Goal: Task Accomplishment & Management: Use online tool/utility

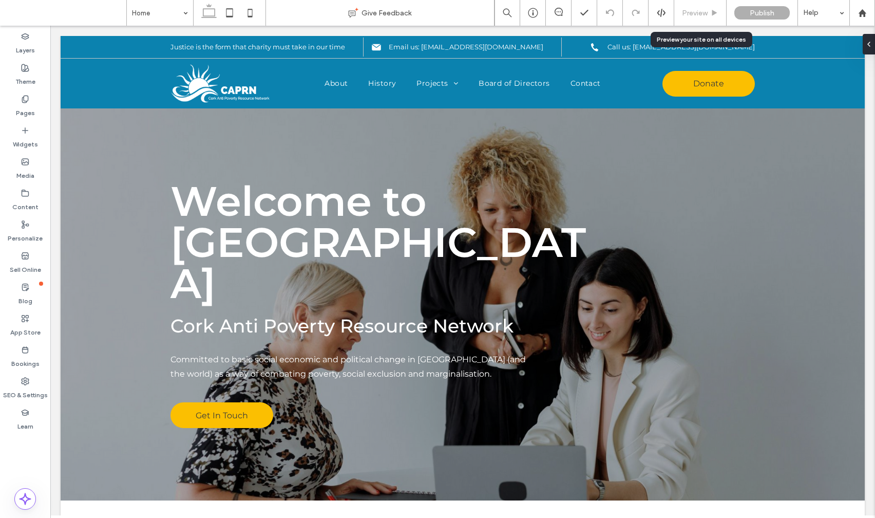
click at [701, 11] on span "Preview" at bounding box center [695, 13] width 26 height 9
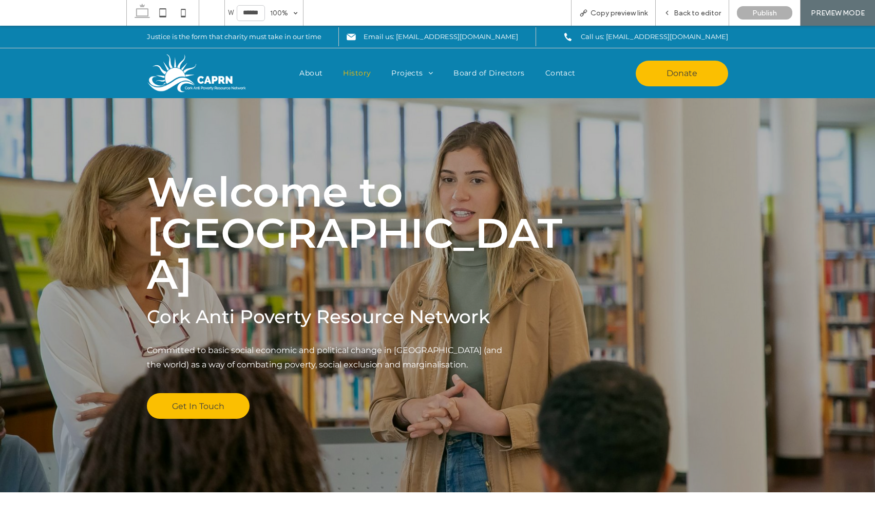
click at [356, 71] on span "History" at bounding box center [357, 73] width 28 height 11
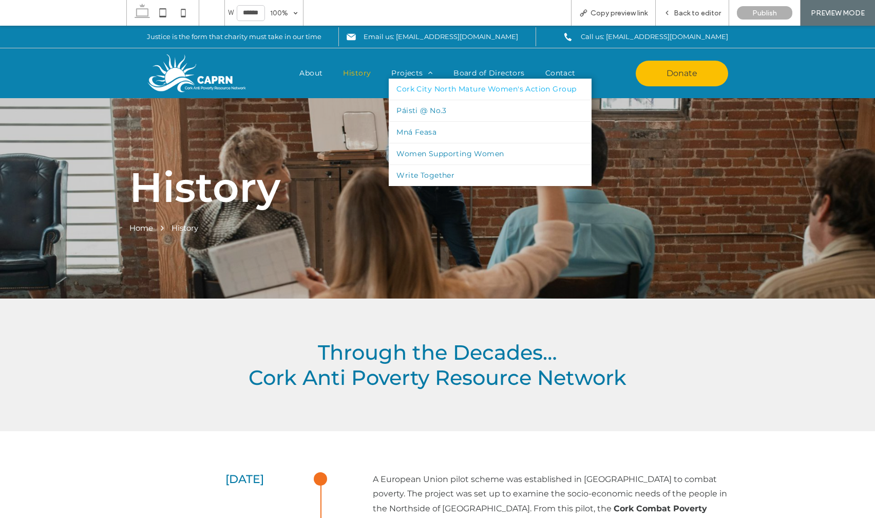
click at [415, 88] on span "Cork City North Mature Women's Action Group" at bounding box center [486, 89] width 180 height 11
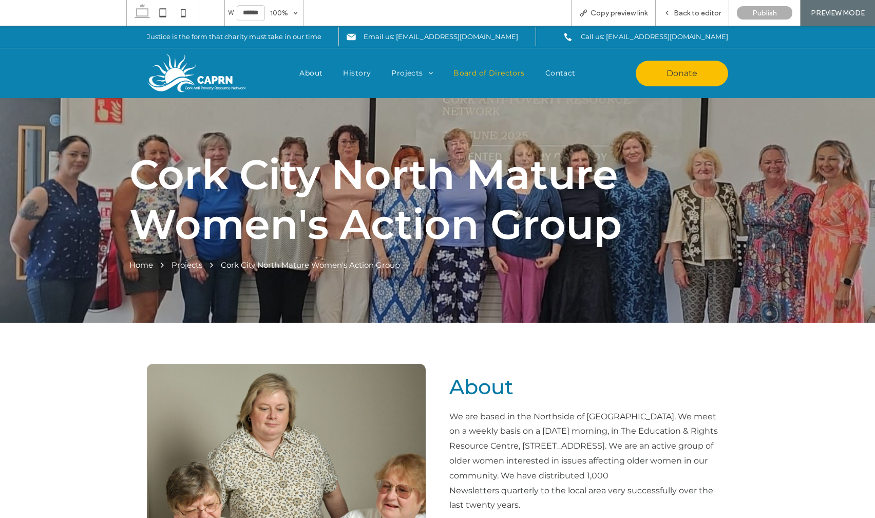
click at [480, 72] on span "Board of Directors" at bounding box center [488, 73] width 71 height 11
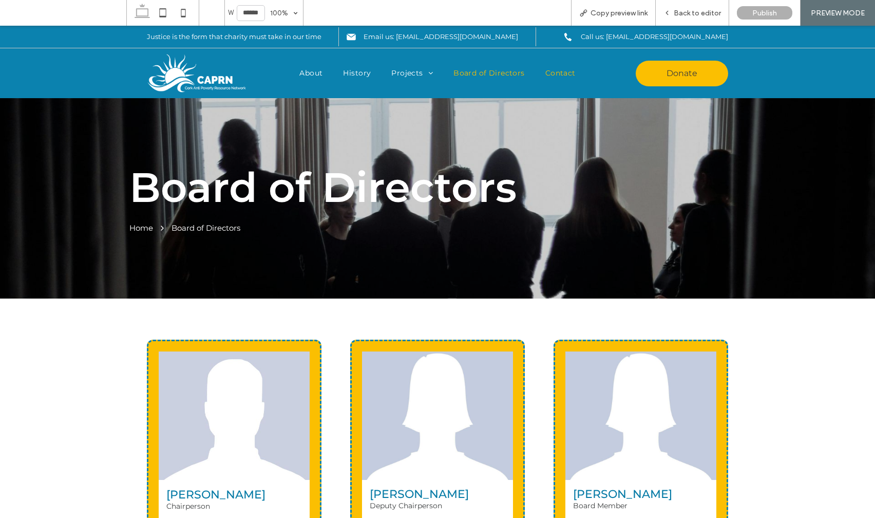
click at [560, 74] on span "Contact" at bounding box center [560, 73] width 30 height 11
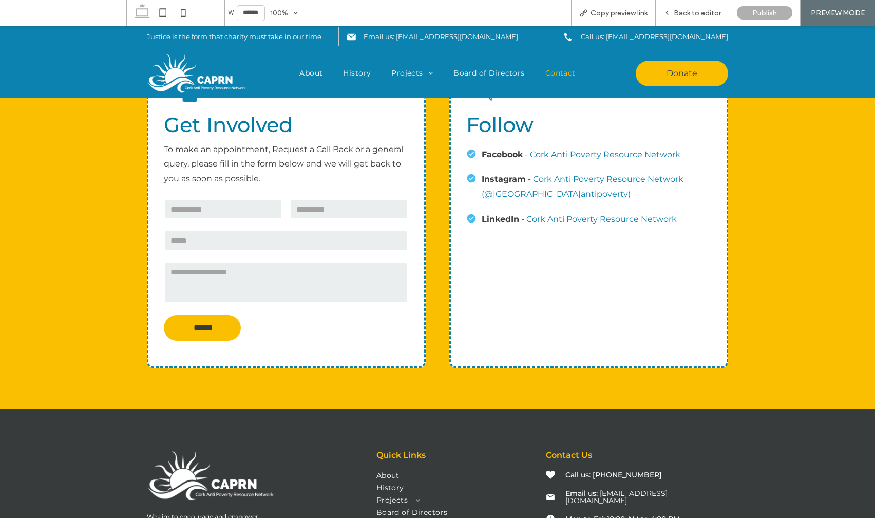
scroll to position [445, 0]
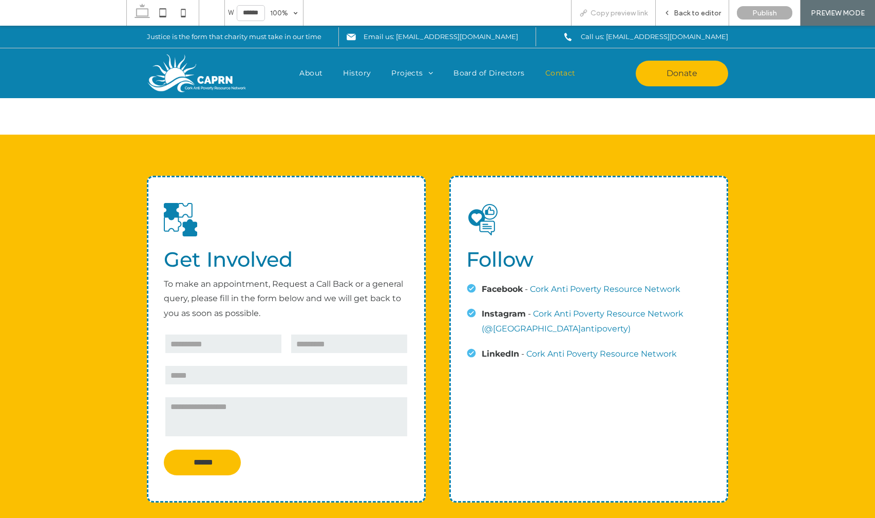
click at [633, 11] on span "Copy preview link" at bounding box center [618, 13] width 57 height 9
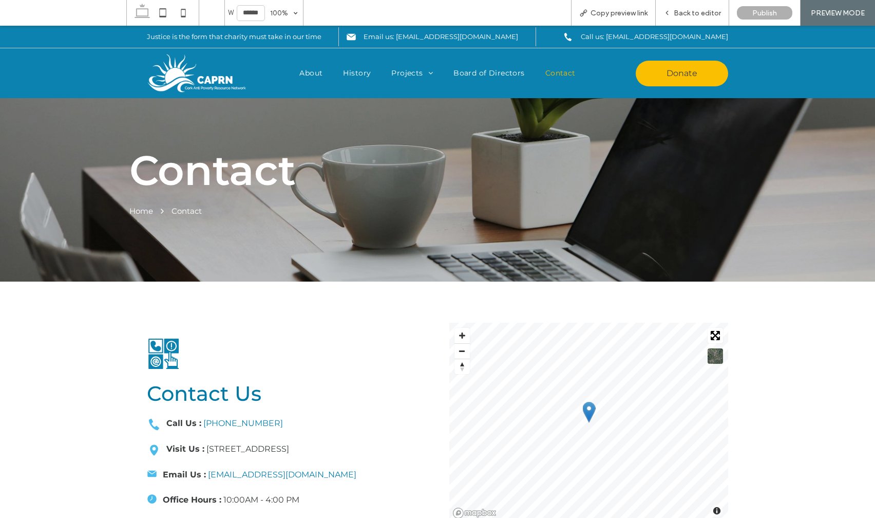
scroll to position [0, 0]
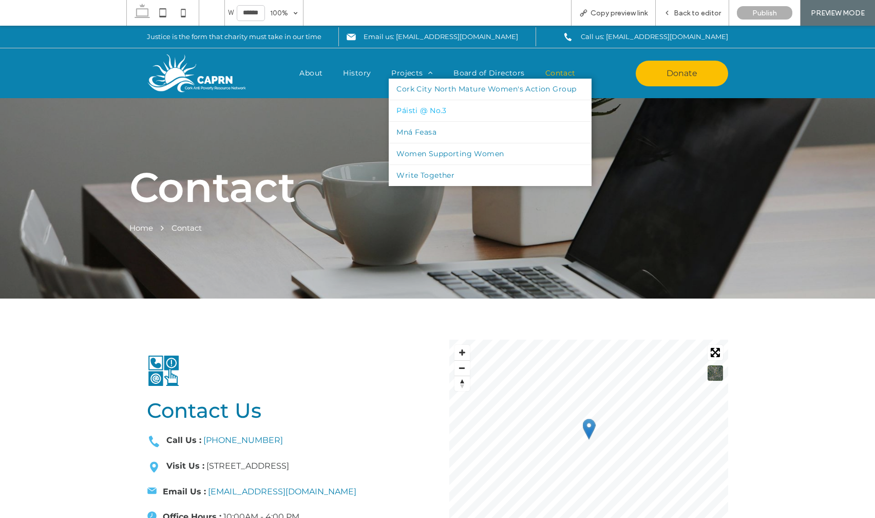
click at [437, 107] on span "Páisti @ No.3" at bounding box center [421, 110] width 50 height 11
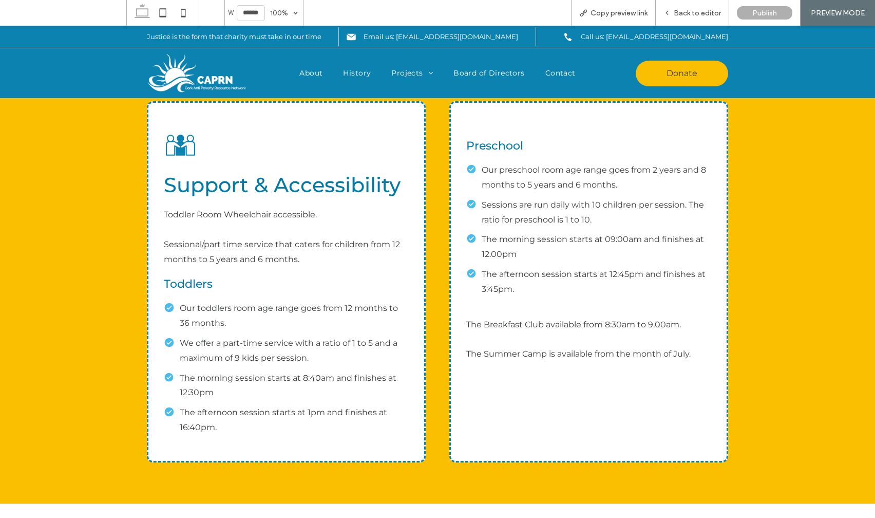
scroll to position [801, 0]
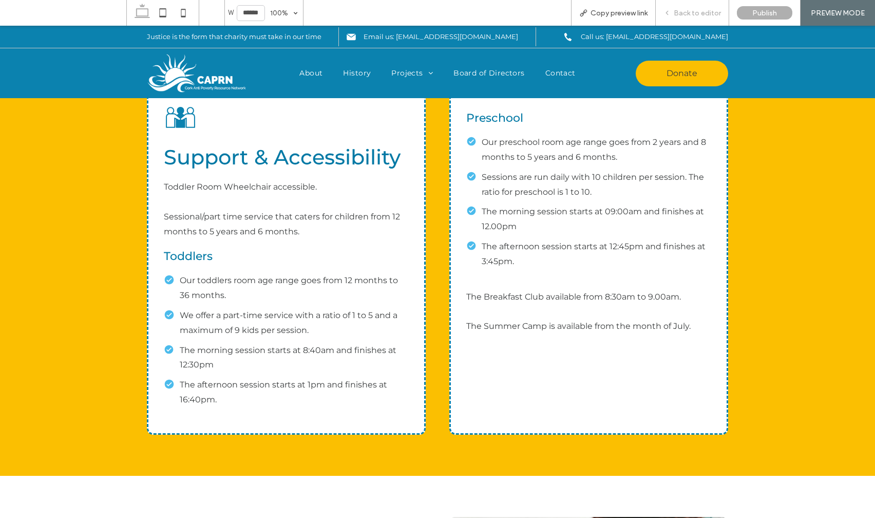
click at [703, 11] on span "Back to editor" at bounding box center [697, 13] width 47 height 9
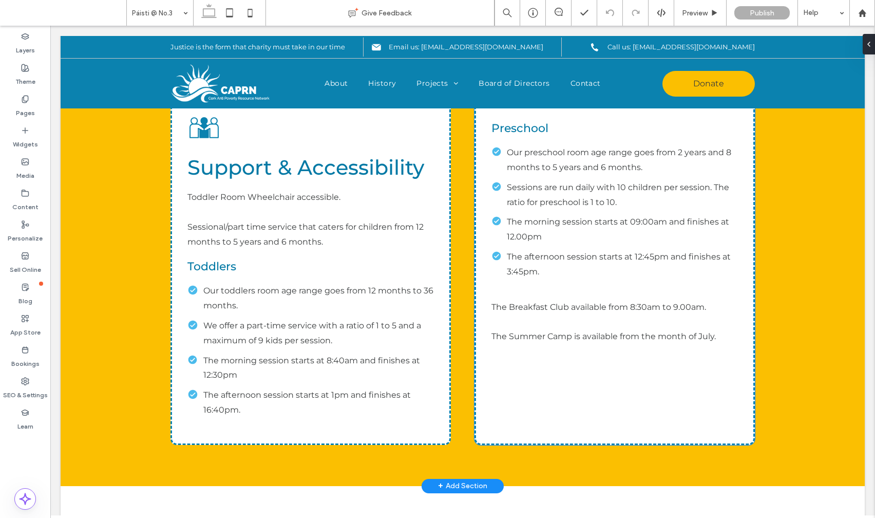
scroll to position [811, 0]
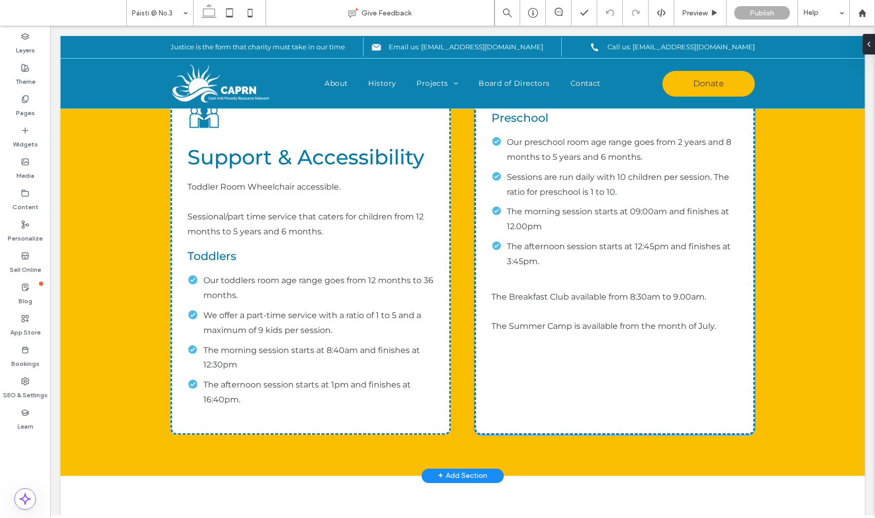
click at [517, 183] on p "Sessions are run daily with 10 children per session. The ratio for preschool is…" at bounding box center [622, 185] width 231 height 30
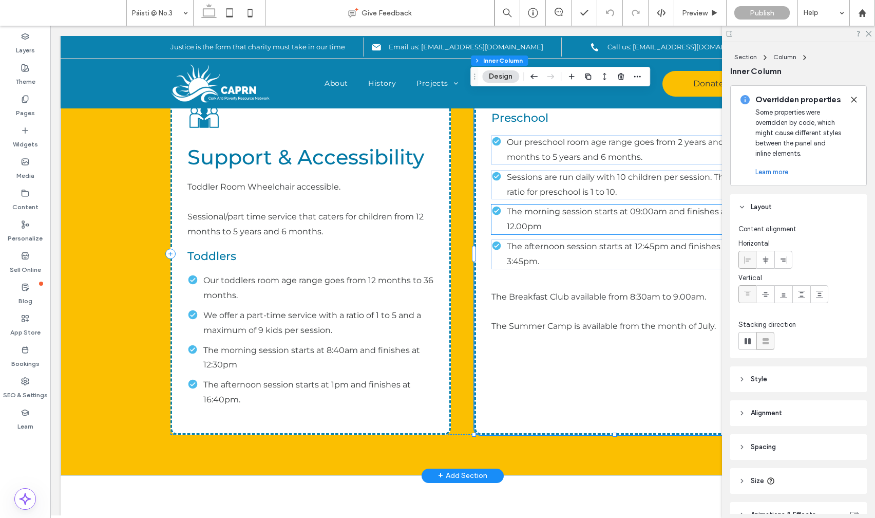
click at [523, 216] on span "The morning session starts at 09:00am and finishes at 12.00pm" at bounding box center [618, 218] width 222 height 25
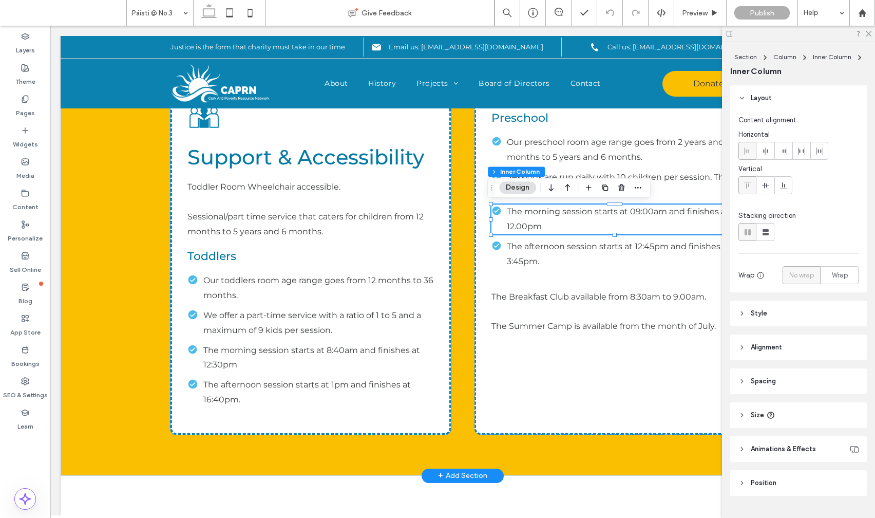
click at [305, 287] on p "Our toddlers room age range goes from 12 months to 36 months." at bounding box center [318, 288] width 231 height 30
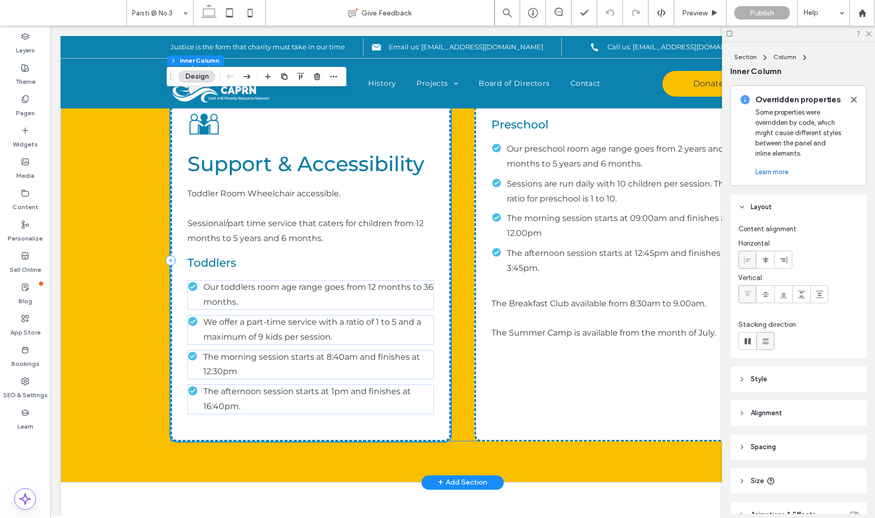
scroll to position [682, 0]
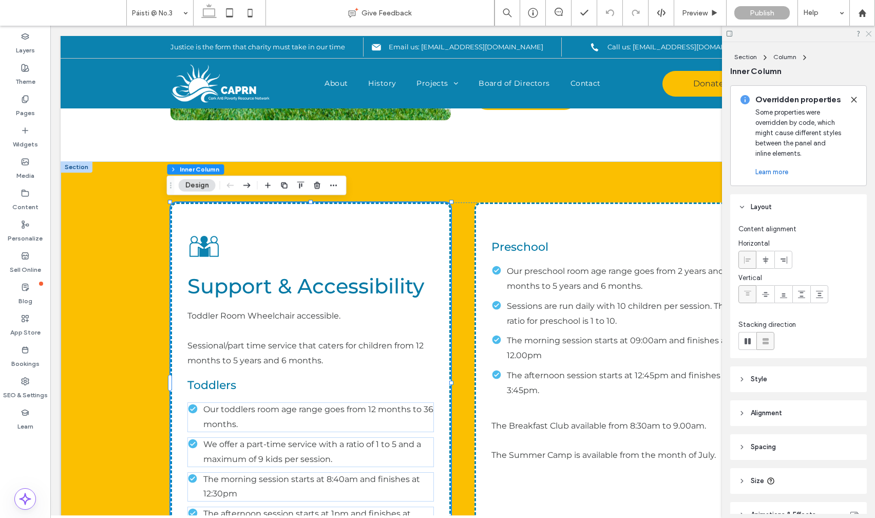
click at [869, 34] on icon at bounding box center [868, 33] width 7 height 7
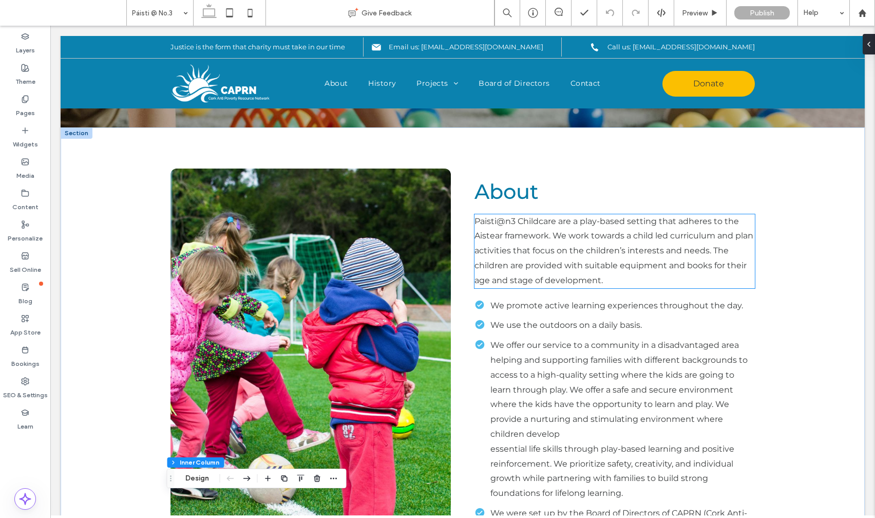
scroll to position [48, 0]
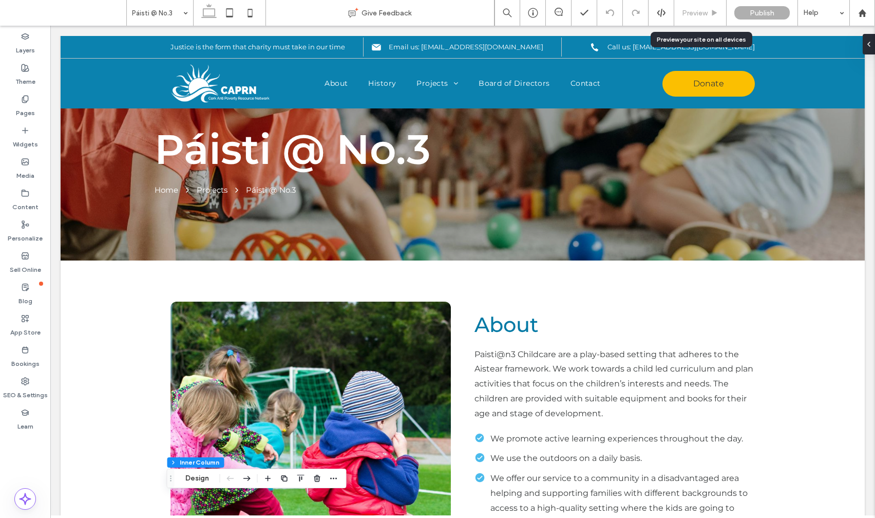
click at [700, 9] on span "Preview" at bounding box center [695, 13] width 26 height 9
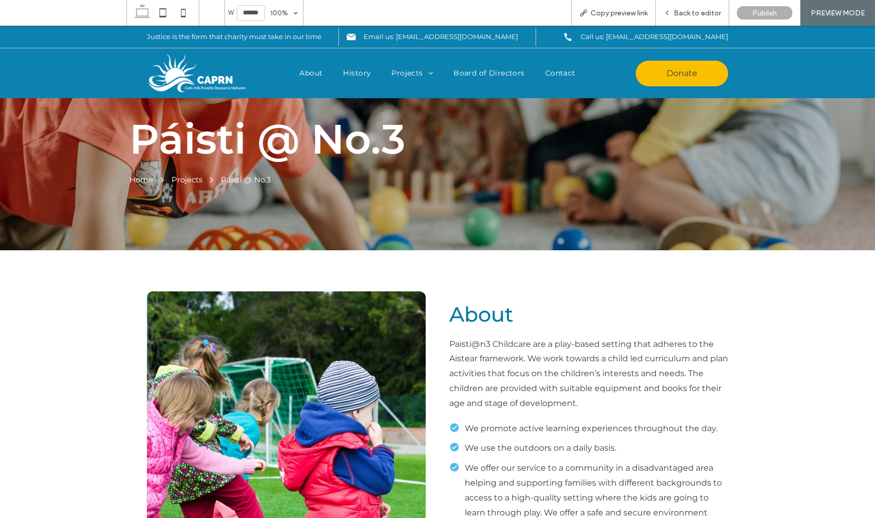
scroll to position [38, 0]
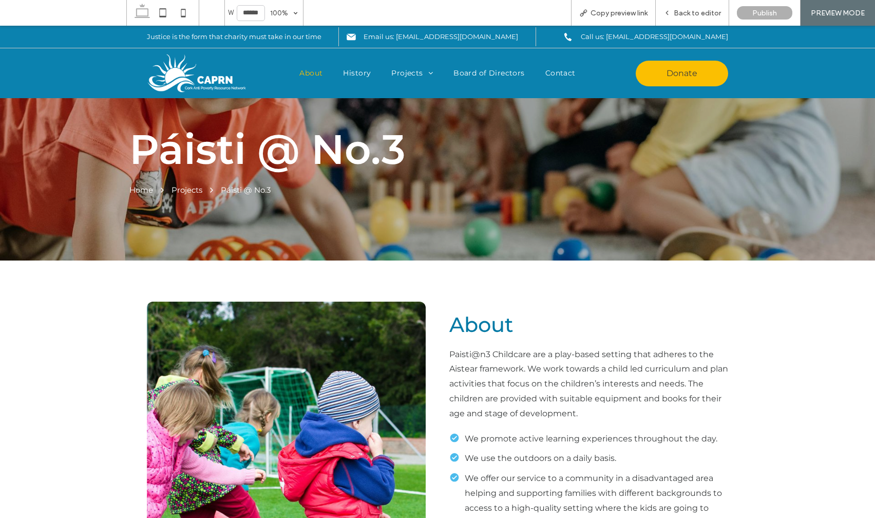
drag, startPoint x: 304, startPoint y: 75, endPoint x: 312, endPoint y: 106, distance: 31.6
click at [304, 75] on span "About" at bounding box center [310, 73] width 23 height 11
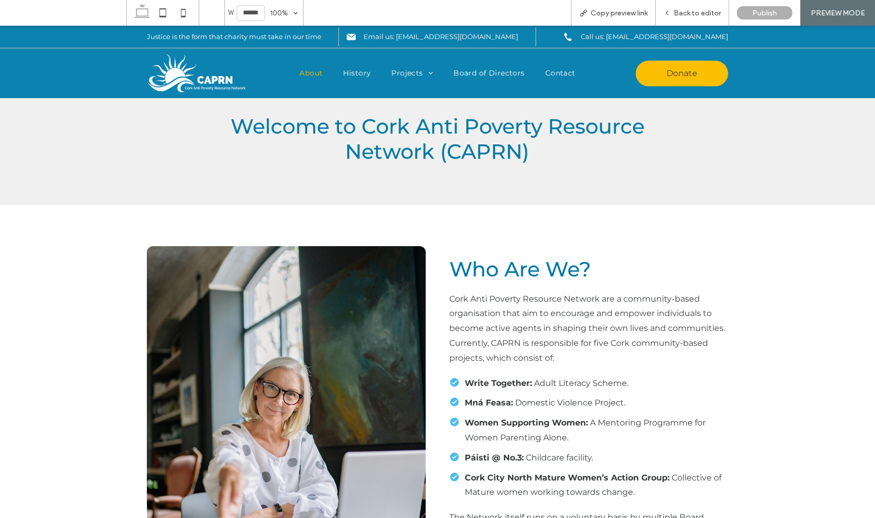
scroll to position [356, 0]
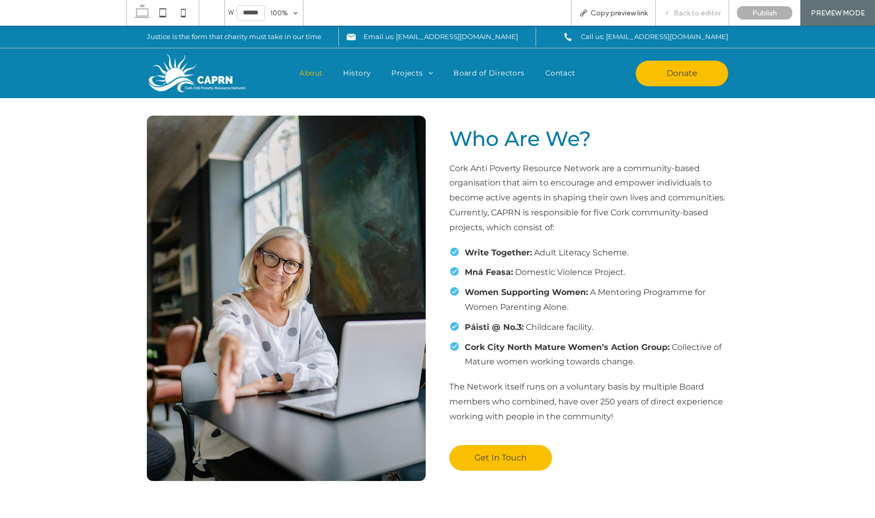
click at [688, 6] on div "Back to editor" at bounding box center [692, 13] width 73 height 26
click at [713, 7] on div "Back to editor" at bounding box center [692, 13] width 73 height 26
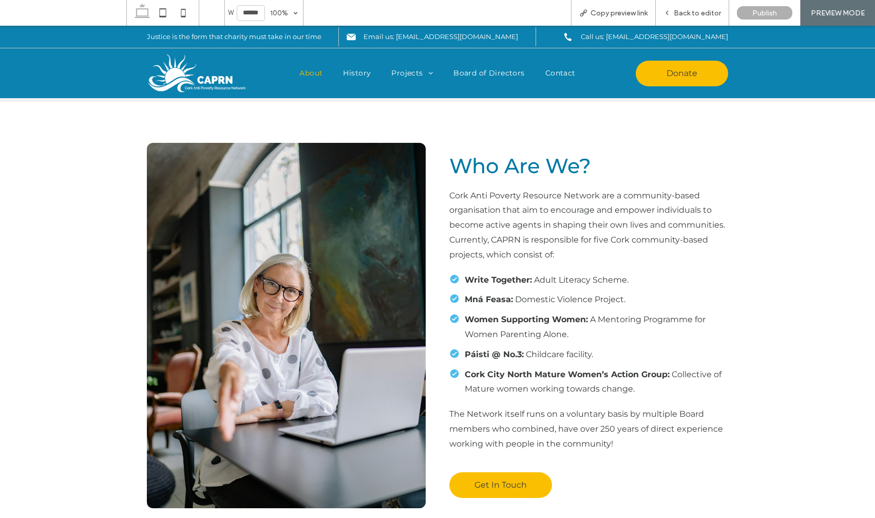
scroll to position [332, 0]
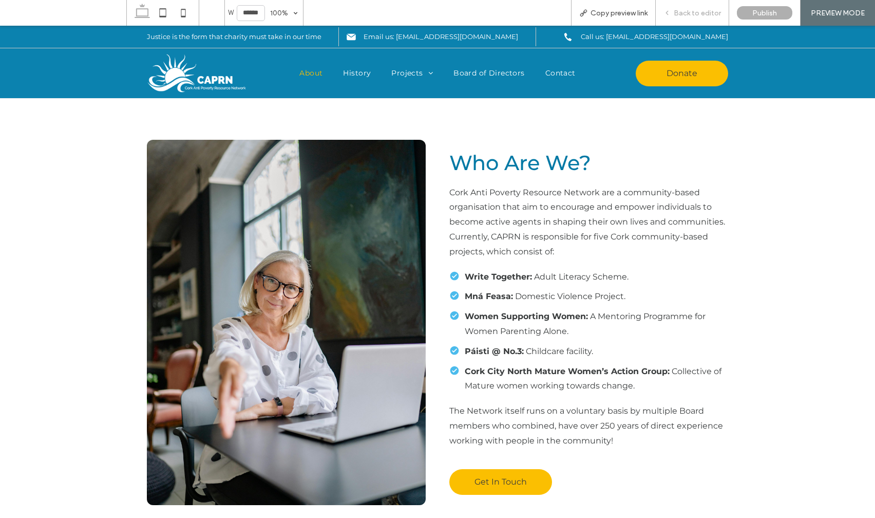
drag, startPoint x: 704, startPoint y: 14, endPoint x: 642, endPoint y: 16, distance: 62.1
click at [704, 14] on span "Back to editor" at bounding box center [697, 13] width 47 height 9
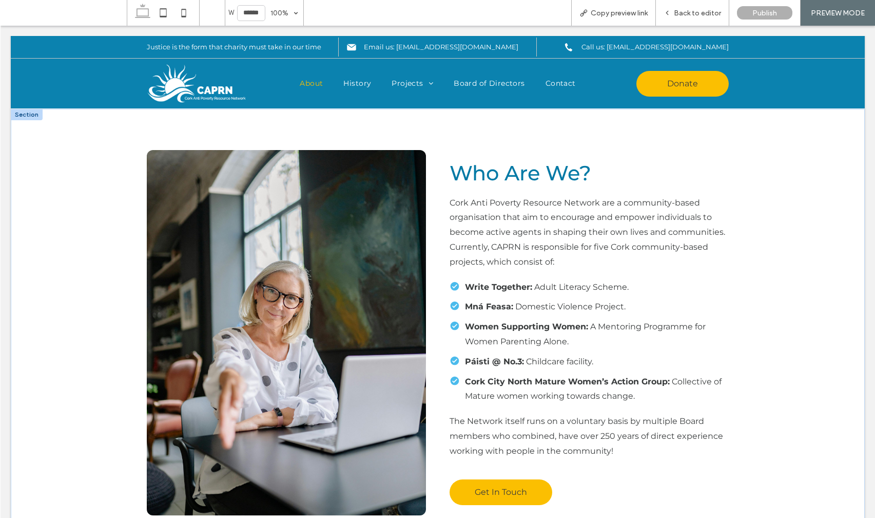
scroll to position [342, 0]
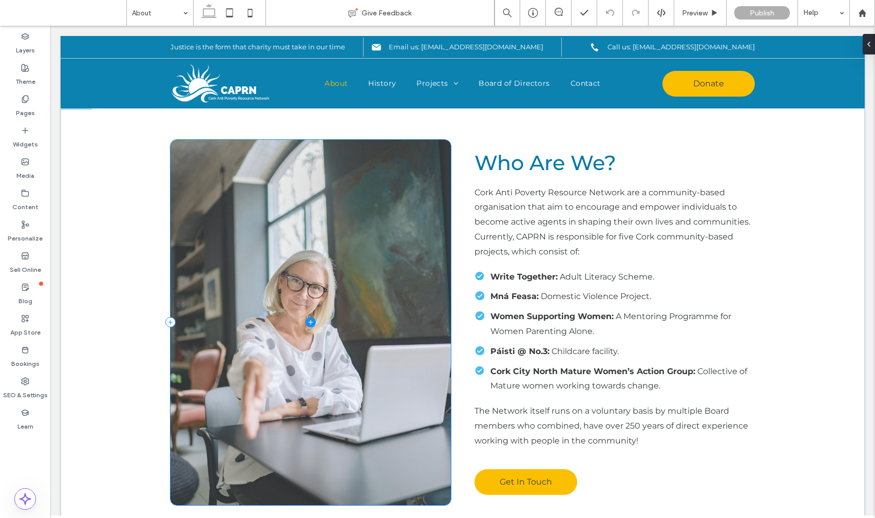
click at [362, 255] on span at bounding box center [310, 322] width 280 height 365
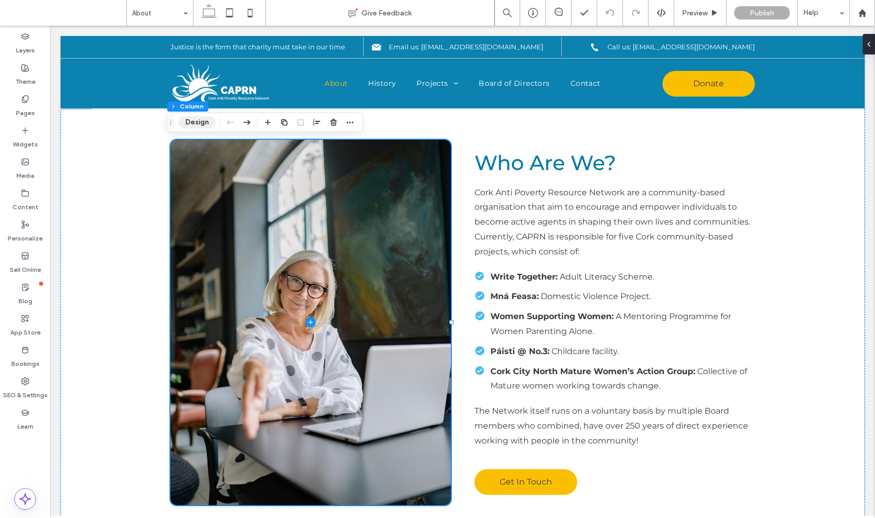
click at [201, 122] on button "Design" at bounding box center [197, 122] width 37 height 12
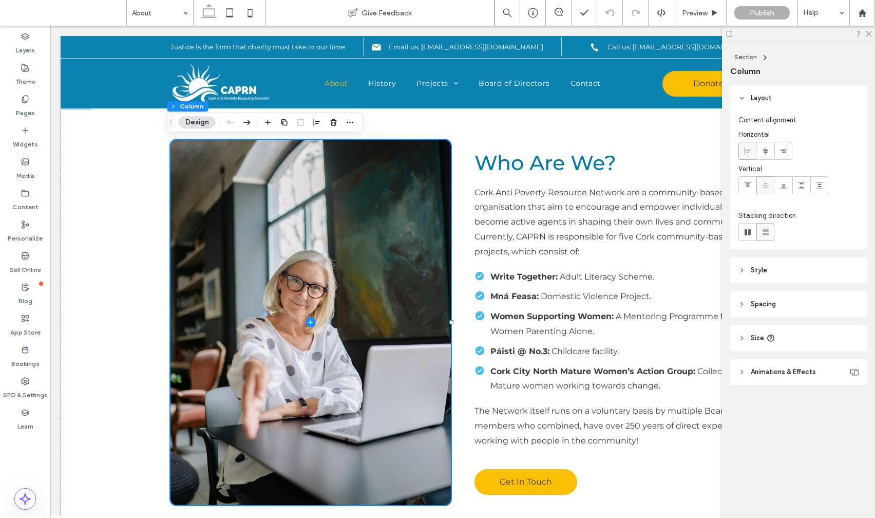
click at [766, 274] on span "Style" at bounding box center [759, 270] width 16 height 10
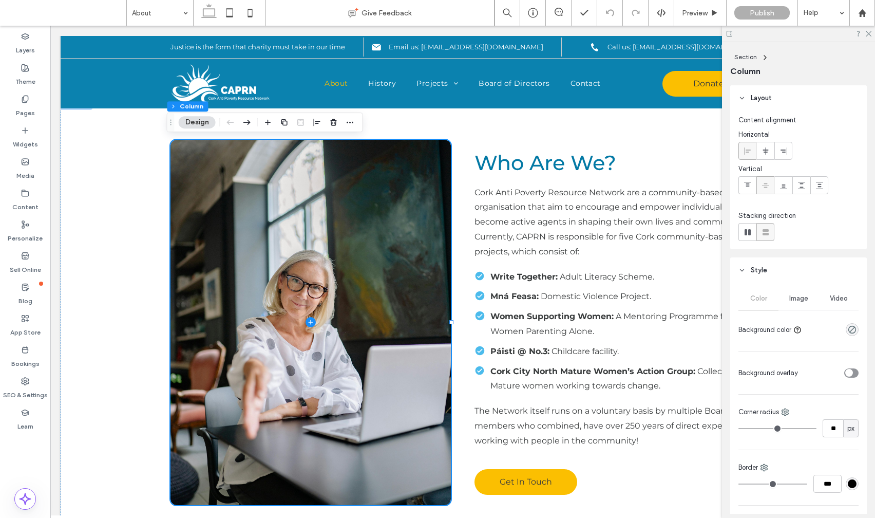
click at [794, 299] on span "Image" at bounding box center [798, 298] width 19 height 8
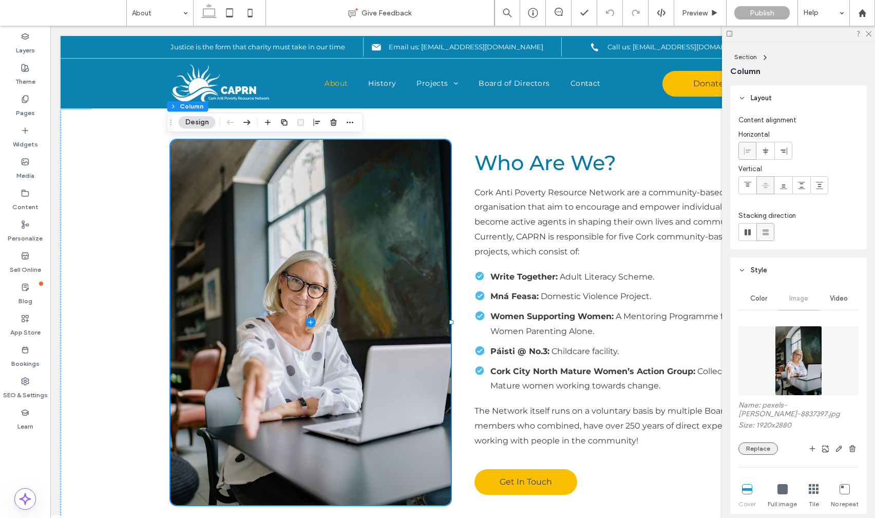
click at [754, 447] on button "Replace" at bounding box center [758, 448] width 40 height 12
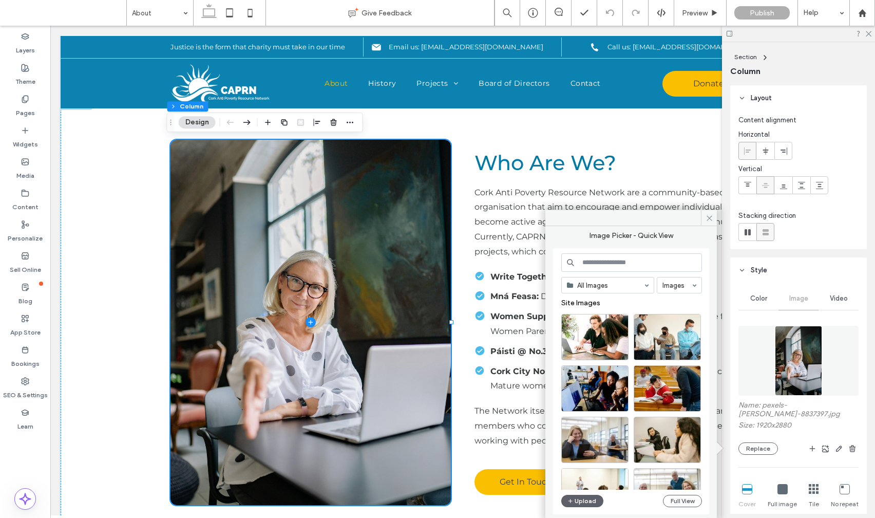
click at [608, 260] on input at bounding box center [631, 262] width 141 height 18
click at [582, 504] on button "Upload" at bounding box center [582, 500] width 42 height 12
click at [583, 266] on input at bounding box center [631, 262] width 141 height 18
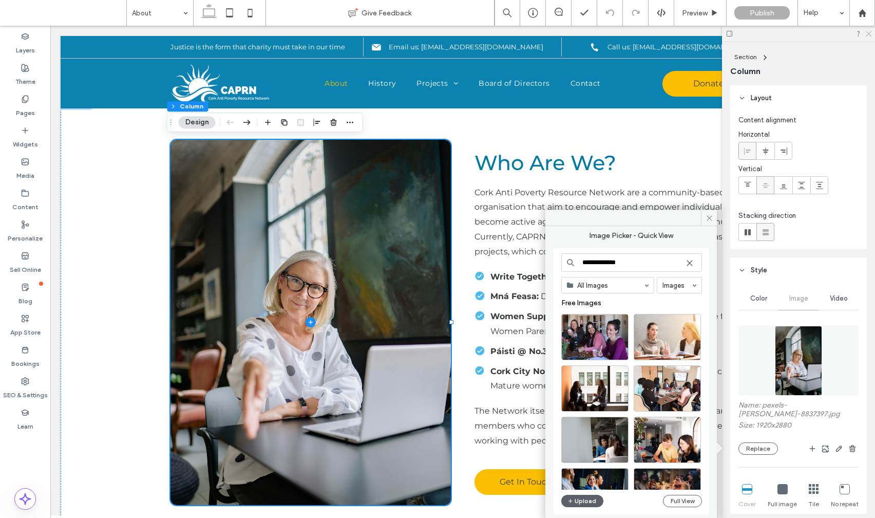
type input "**********"
click at [868, 32] on icon at bounding box center [868, 33] width 7 height 7
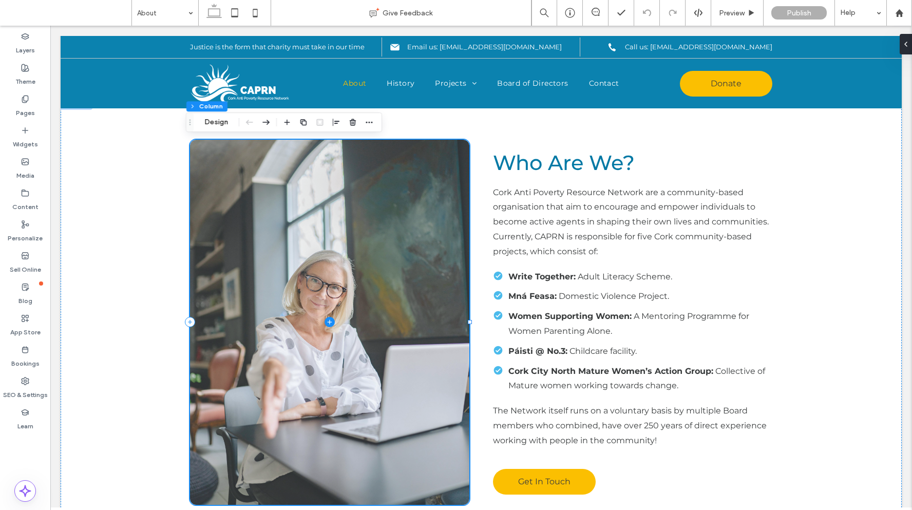
click at [357, 227] on span at bounding box center [330, 322] width 280 height 365
click at [343, 262] on span at bounding box center [330, 322] width 280 height 365
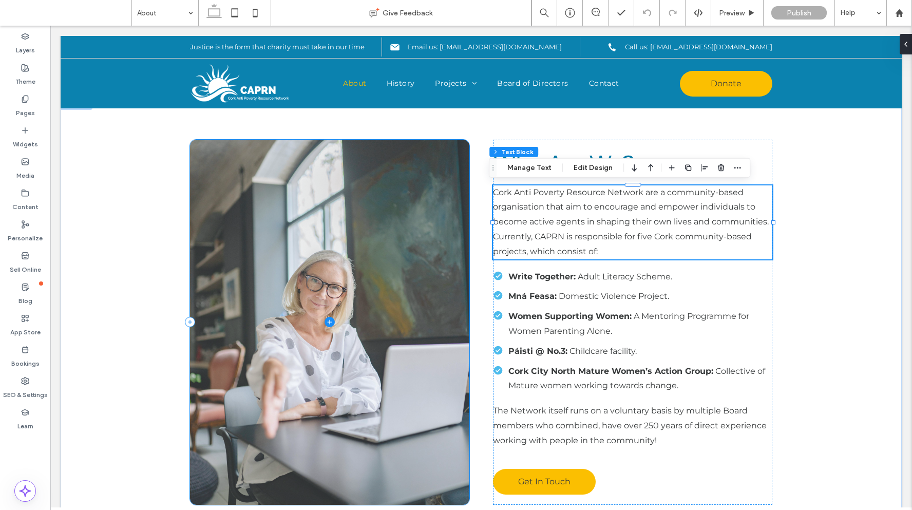
click at [387, 237] on span at bounding box center [330, 322] width 280 height 365
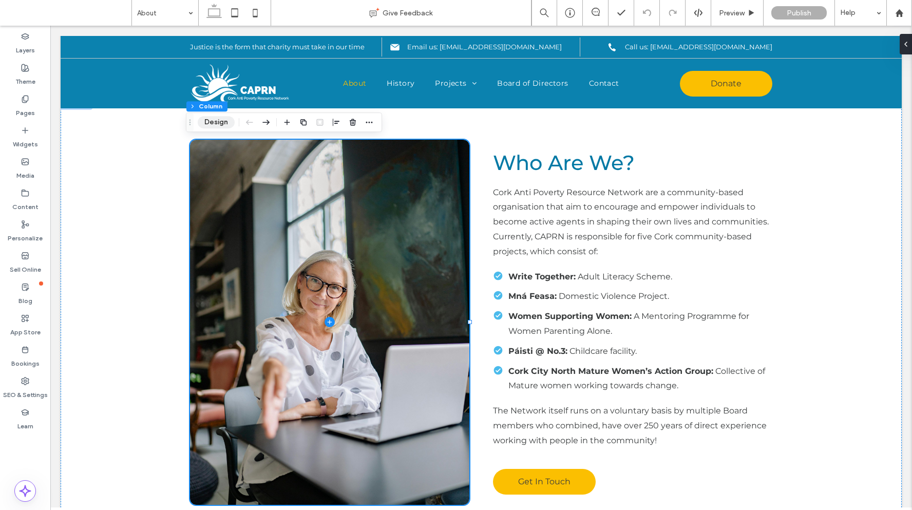
click at [223, 121] on button "Design" at bounding box center [216, 122] width 37 height 12
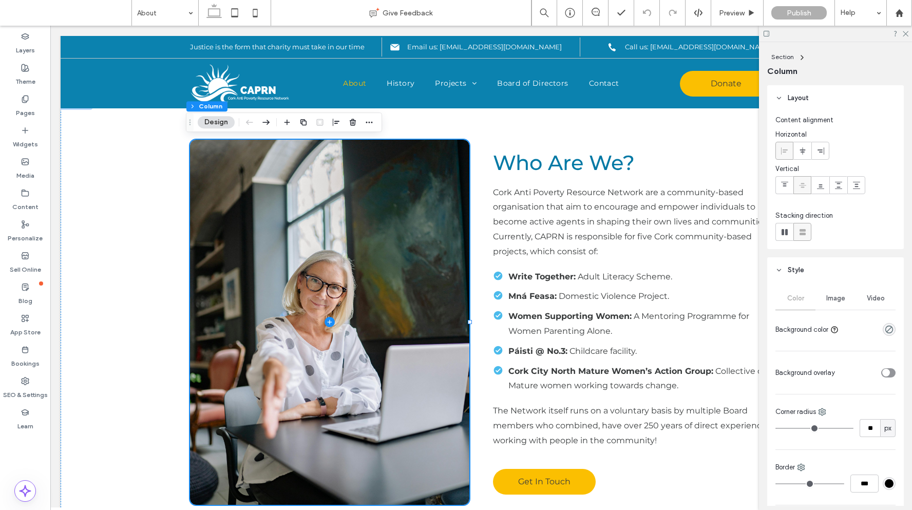
click at [832, 295] on span "Image" at bounding box center [835, 298] width 19 height 8
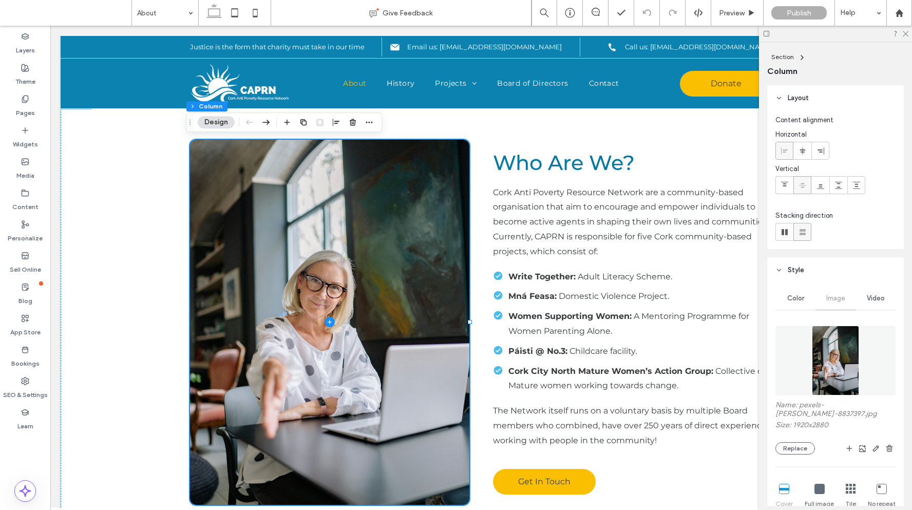
click at [831, 296] on span "Image" at bounding box center [835, 298] width 19 height 8
click at [791, 450] on button "Replace" at bounding box center [795, 448] width 40 height 12
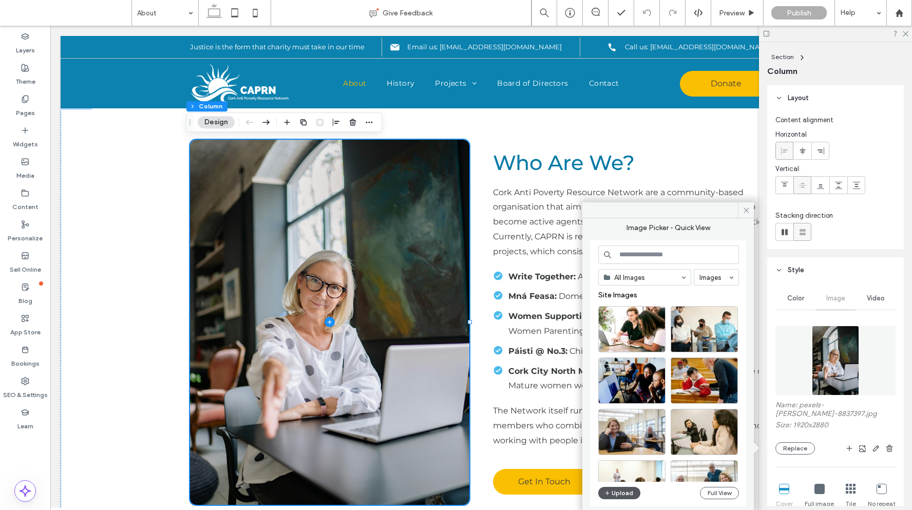
click at [622, 490] on button "Upload" at bounding box center [619, 493] width 42 height 12
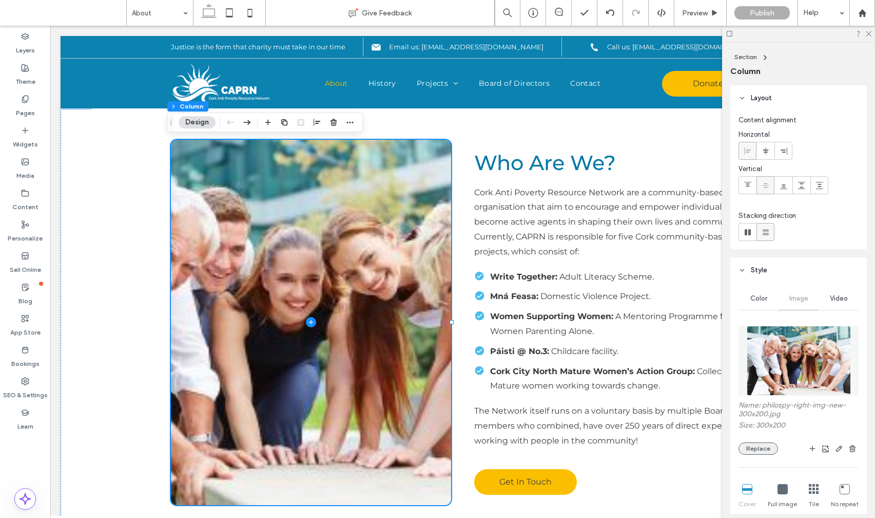
click at [763, 448] on button "Replace" at bounding box center [759, 448] width 40 height 12
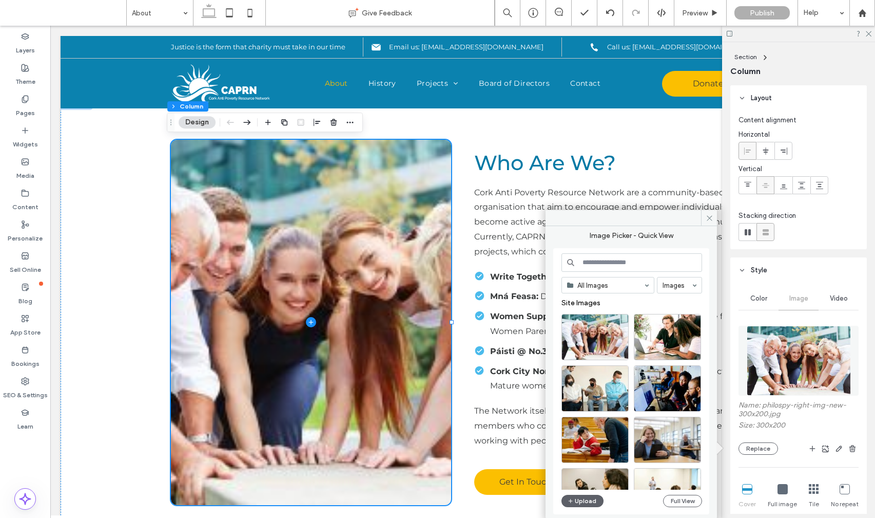
click at [643, 262] on input at bounding box center [632, 262] width 141 height 18
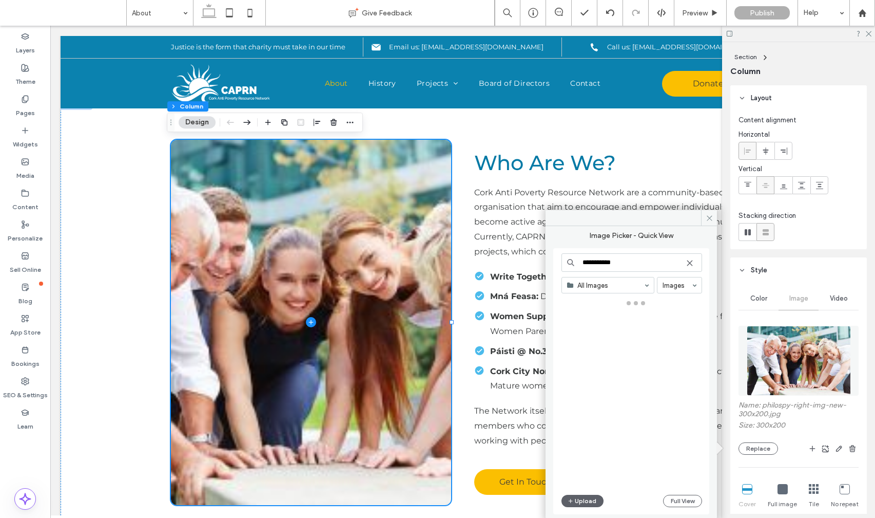
type input "**********"
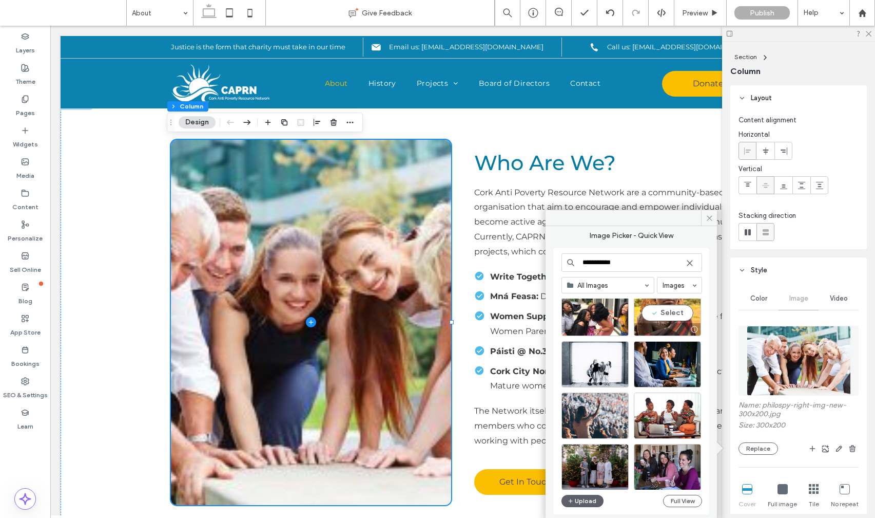
scroll to position [337, 0]
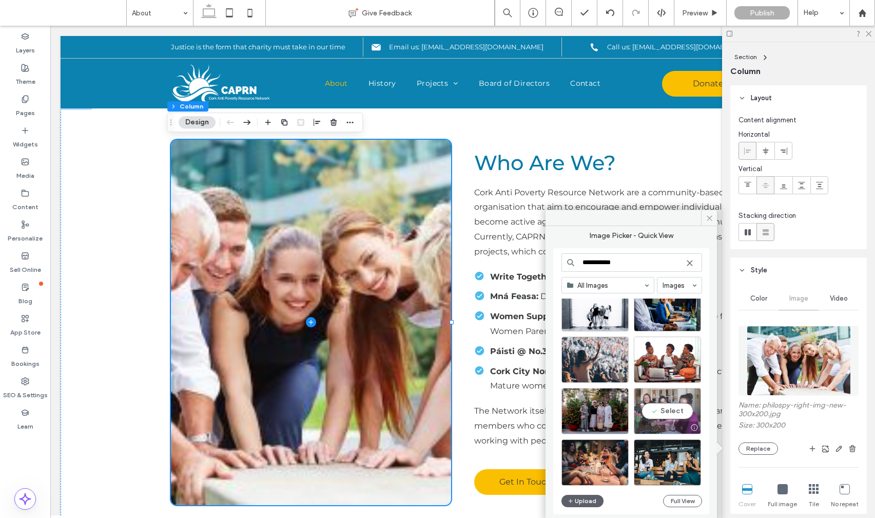
click at [658, 400] on div "Select" at bounding box center [667, 411] width 67 height 46
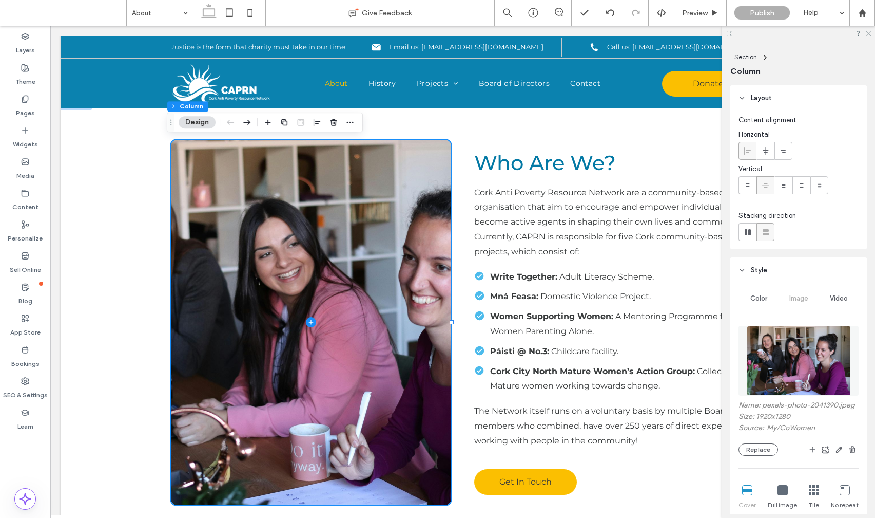
click at [869, 33] on use at bounding box center [869, 34] width 6 height 6
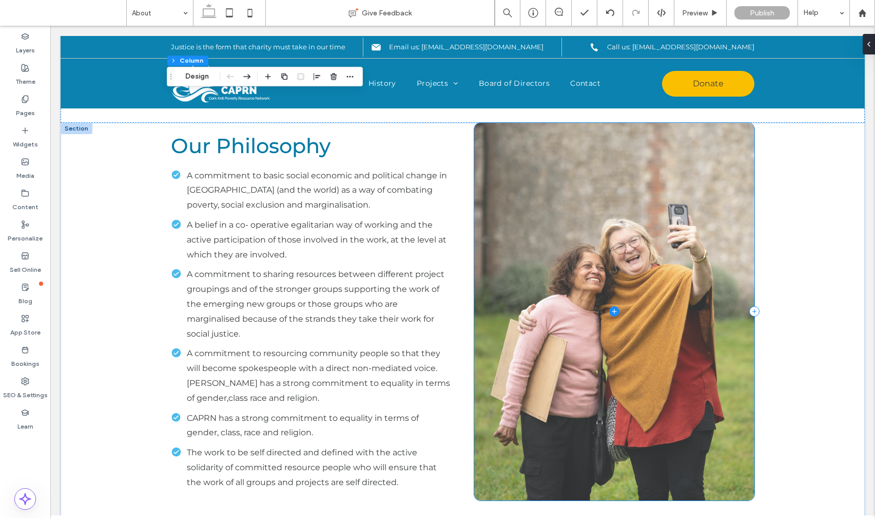
scroll to position [728, 0]
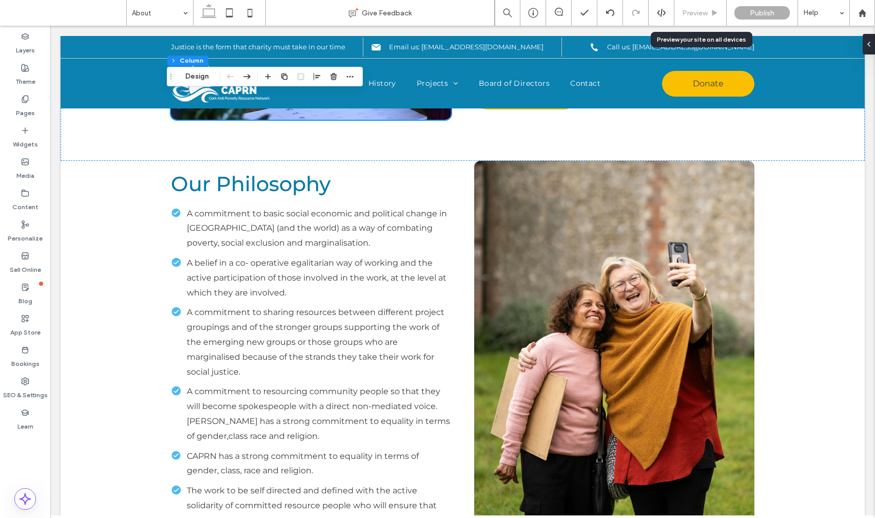
click at [695, 16] on span "Preview" at bounding box center [695, 13] width 26 height 9
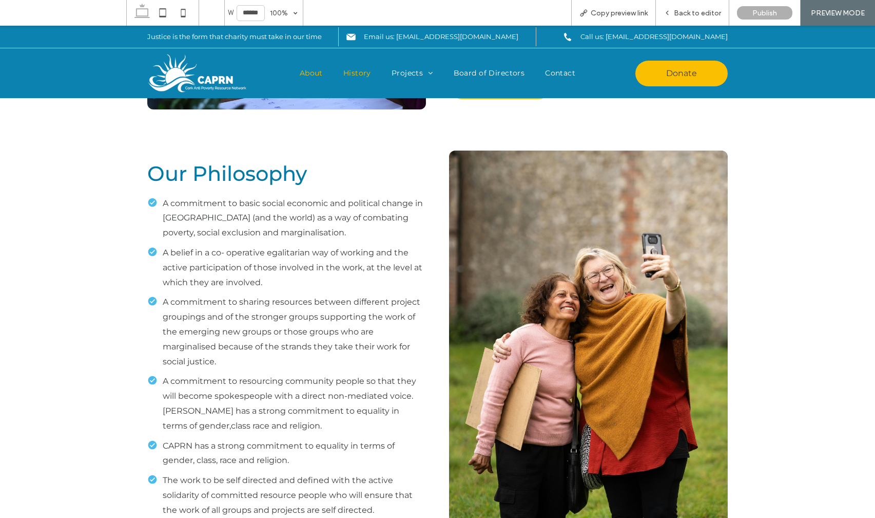
click at [358, 69] on span "History" at bounding box center [358, 73] width 28 height 11
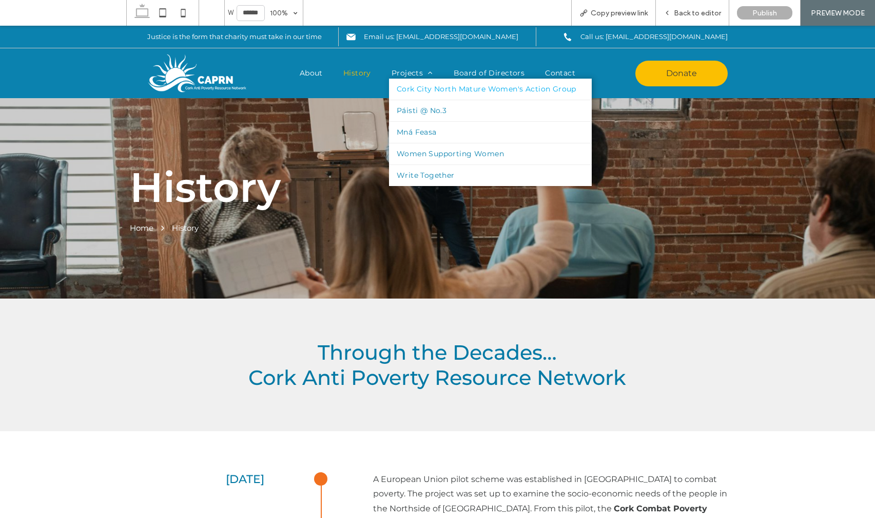
click at [419, 93] on span "Cork City North Mature Women's Action Group" at bounding box center [487, 89] width 180 height 11
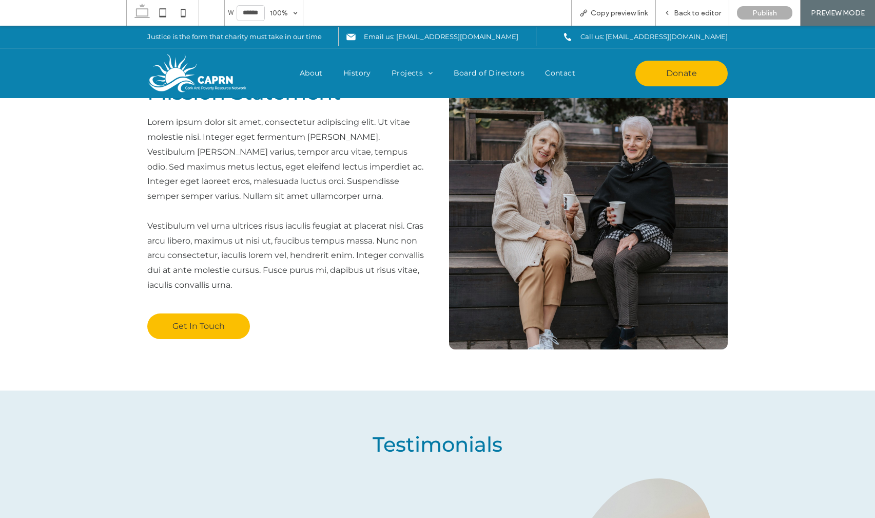
scroll to position [488, 0]
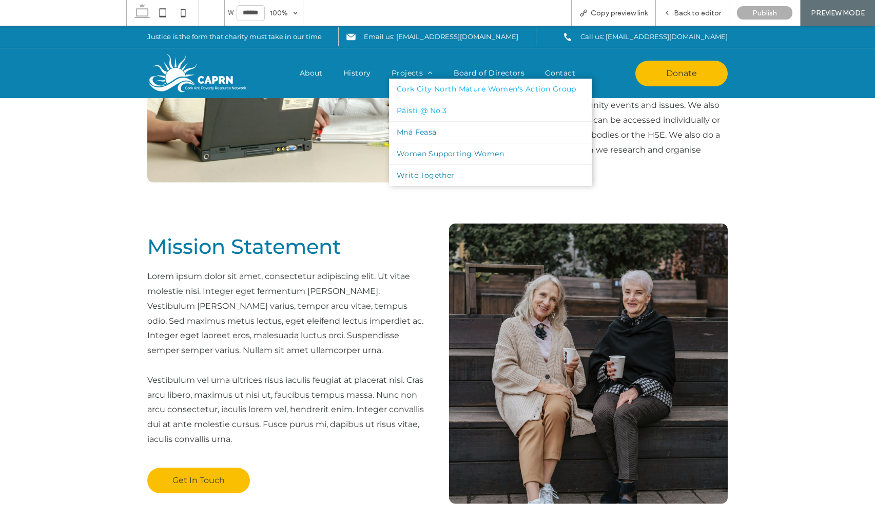
click at [417, 113] on span "Páisti @ No.3" at bounding box center [422, 110] width 50 height 11
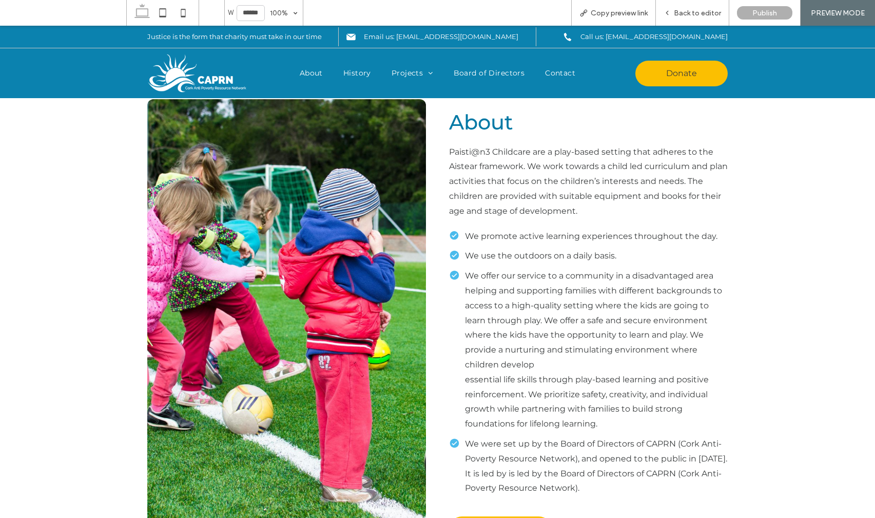
scroll to position [17, 0]
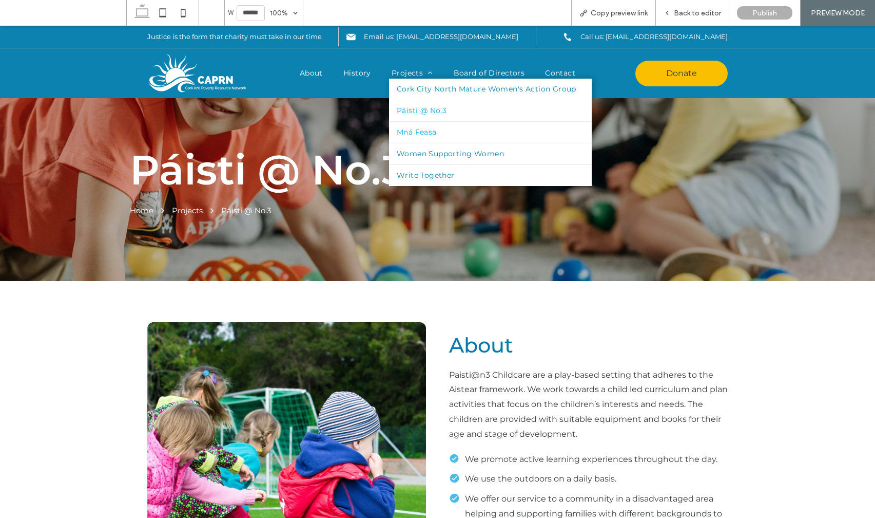
click at [416, 135] on span "Mná Feasa" at bounding box center [417, 132] width 40 height 11
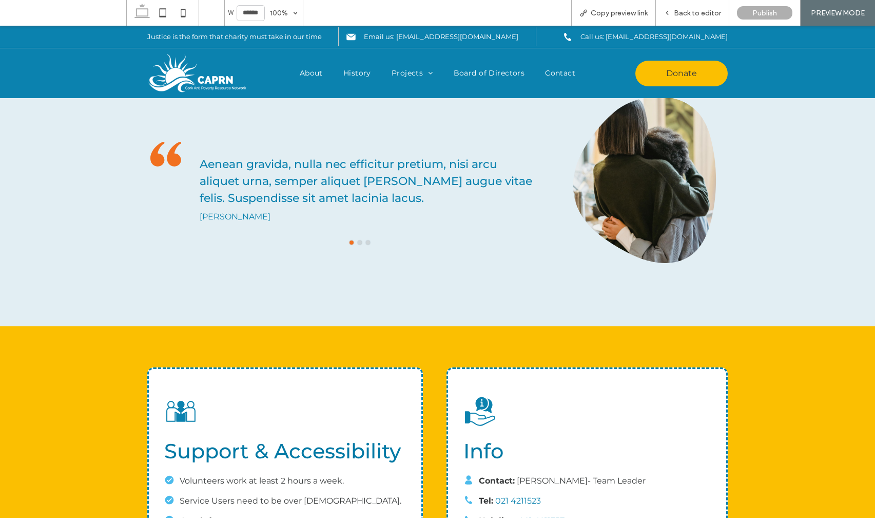
scroll to position [642, 0]
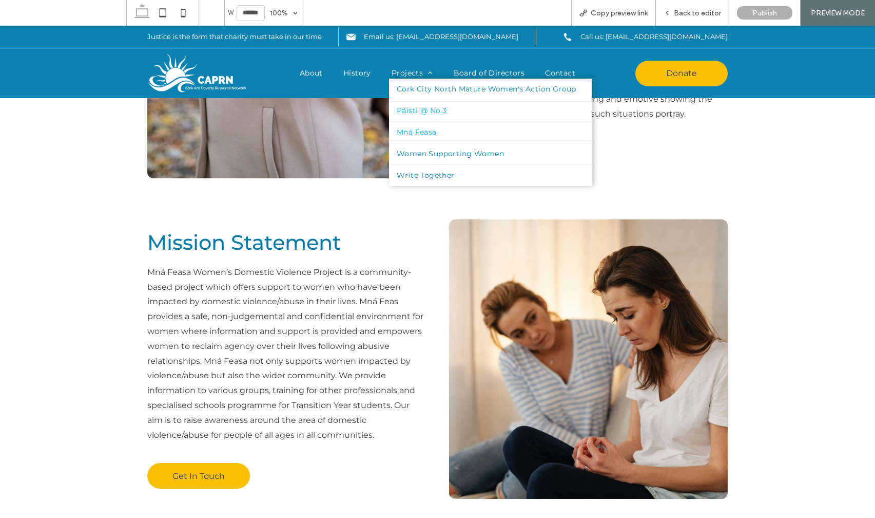
click at [411, 110] on span "Páisti @ No.3" at bounding box center [422, 110] width 50 height 11
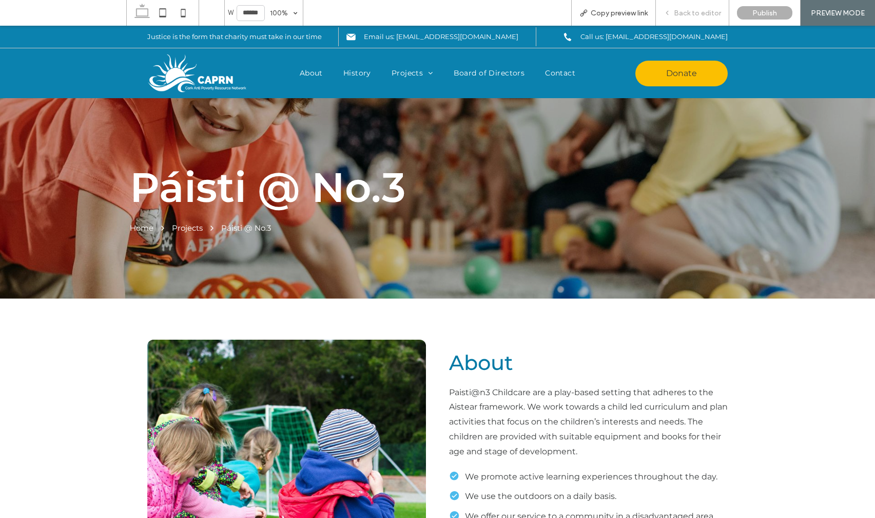
click at [683, 21] on div "Back to editor" at bounding box center [692, 13] width 73 height 26
click at [689, 14] on span "Back to editor" at bounding box center [697, 13] width 47 height 9
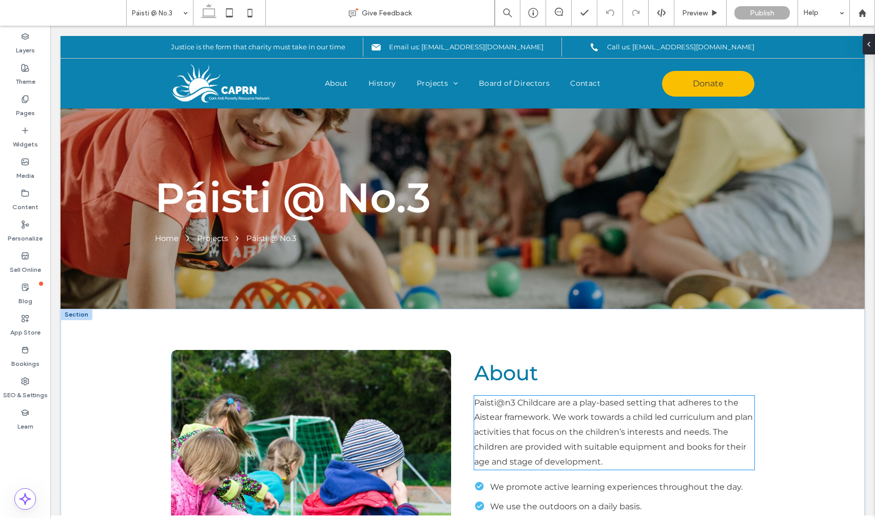
click at [510, 407] on span "Paisti@n3 Childcare are a play-based setting that adheres to the Aistear framew…" at bounding box center [613, 431] width 279 height 69
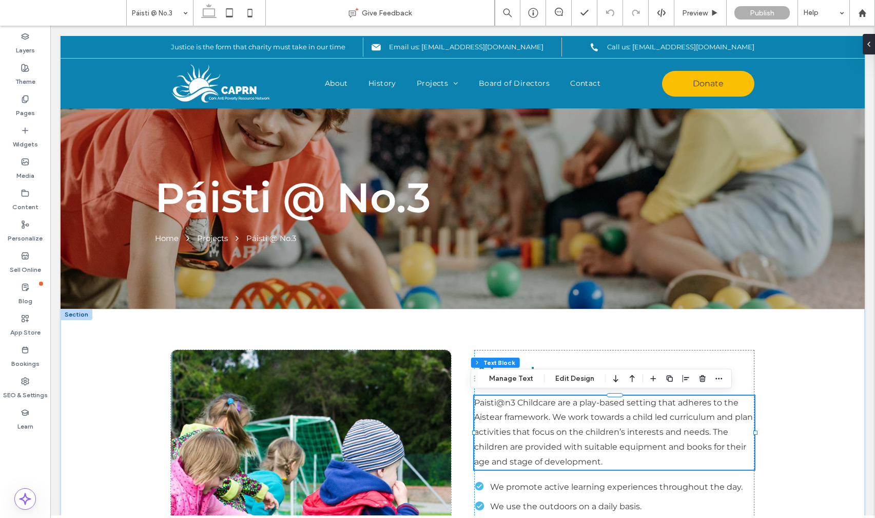
click at [513, 407] on span "Paisti@n3 Childcare are a play-based setting that adheres to the Aistear framew…" at bounding box center [613, 431] width 279 height 69
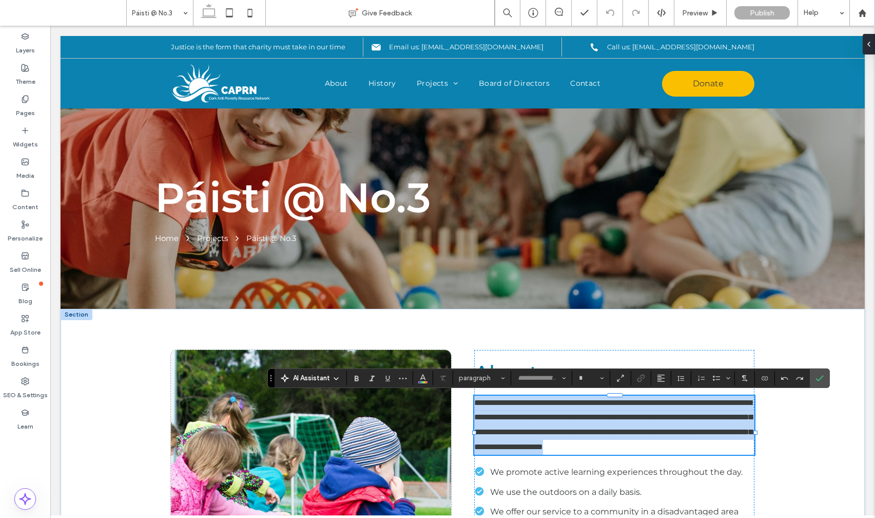
type input "**********"
type input "**"
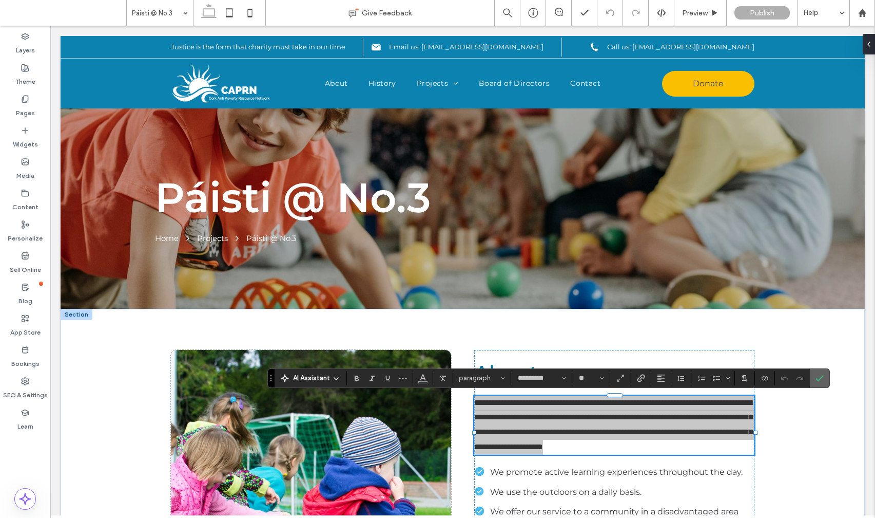
click at [818, 376] on icon "Confirm" at bounding box center [820, 378] width 8 height 8
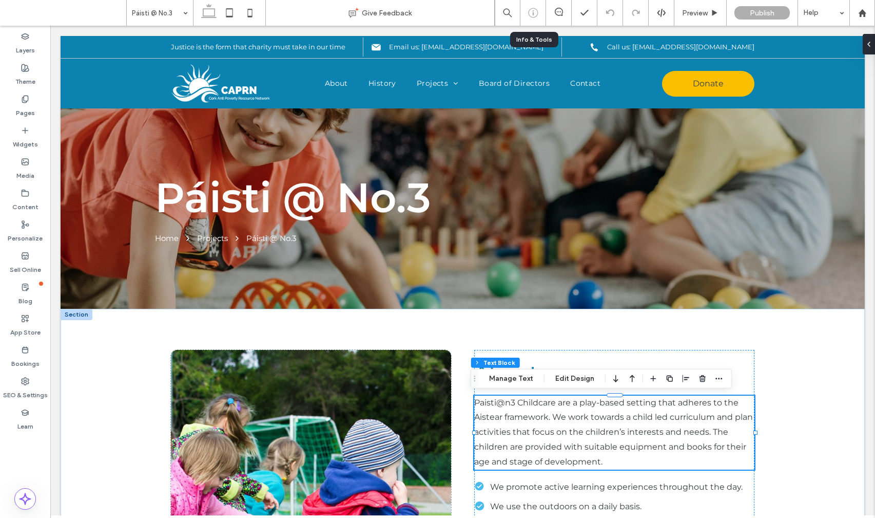
click at [537, 14] on icon at bounding box center [533, 13] width 10 height 10
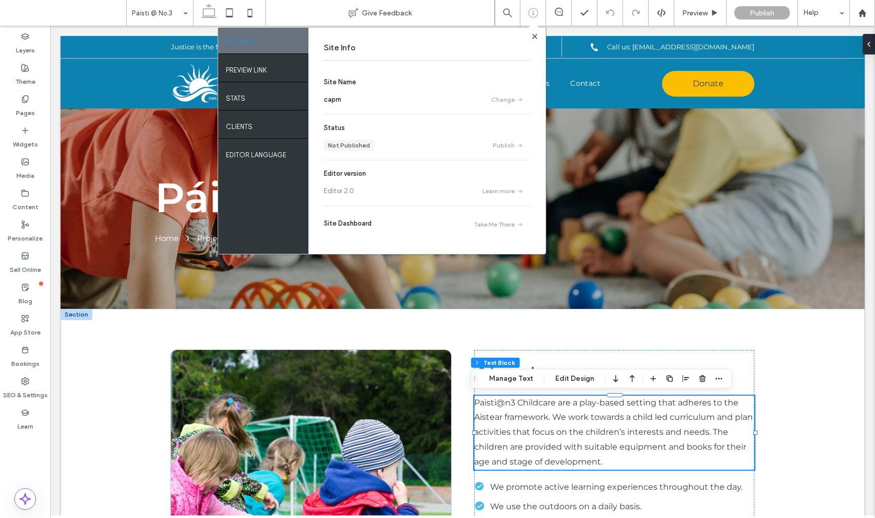
click at [268, 72] on div "PREVIEW LINK" at bounding box center [263, 69] width 90 height 26
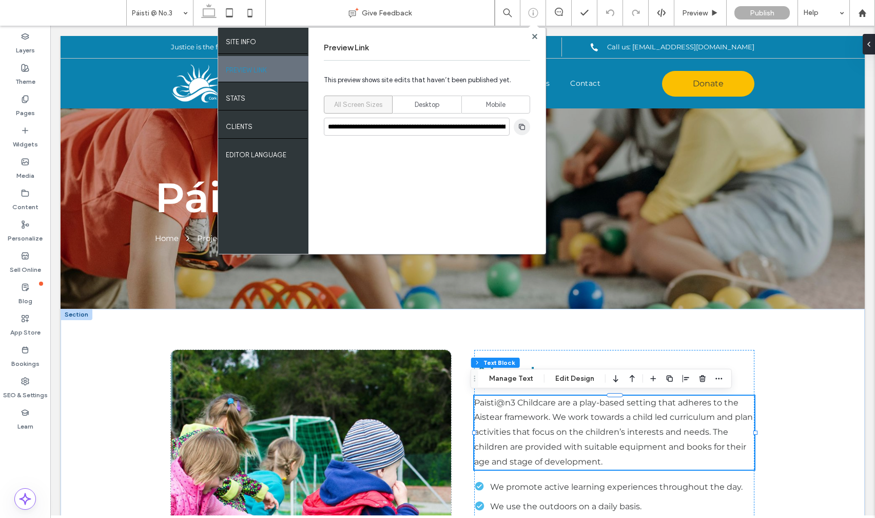
drag, startPoint x: 537, startPoint y: 14, endPoint x: 519, endPoint y: 123, distance: 110.9
click at [519, 123] on icon "button" at bounding box center [522, 127] width 8 height 8
click at [535, 34] on icon at bounding box center [534, 36] width 5 height 5
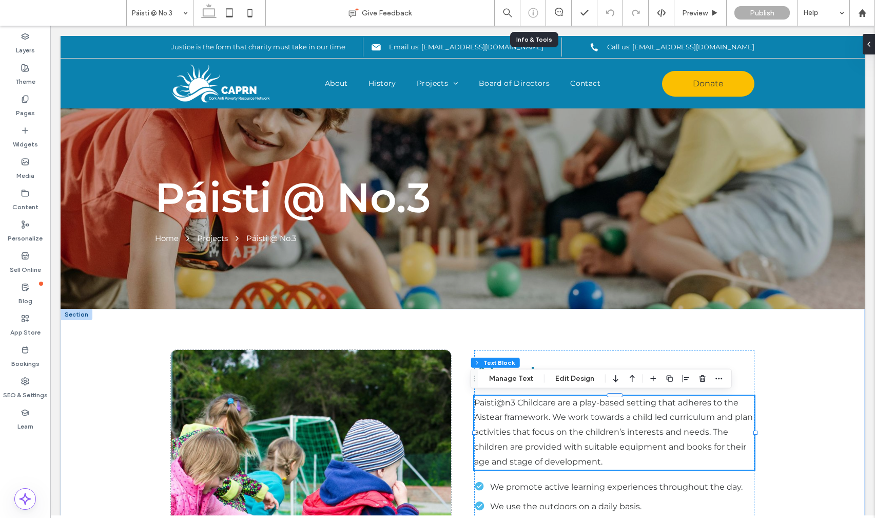
click at [531, 12] on icon at bounding box center [533, 13] width 10 height 10
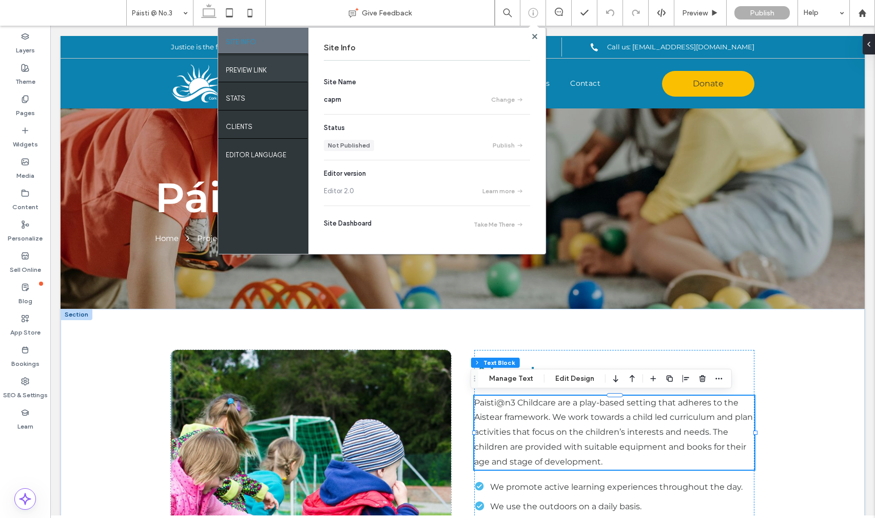
click at [283, 65] on div "PREVIEW LINK" at bounding box center [263, 69] width 90 height 26
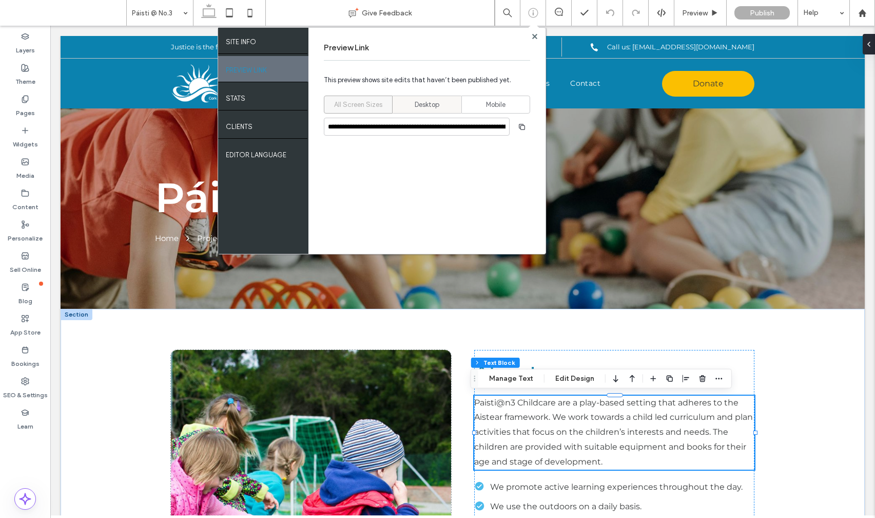
click at [428, 100] on span "Desktop" at bounding box center [427, 105] width 25 height 10
type input "**********"
click at [522, 126] on icon "button" at bounding box center [522, 127] width 8 height 8
click at [533, 36] on icon at bounding box center [534, 36] width 5 height 5
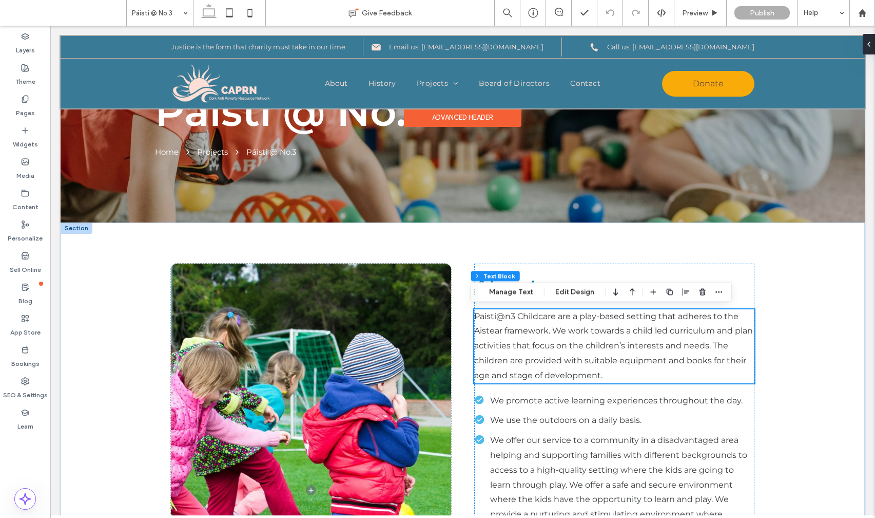
scroll to position [146, 0]
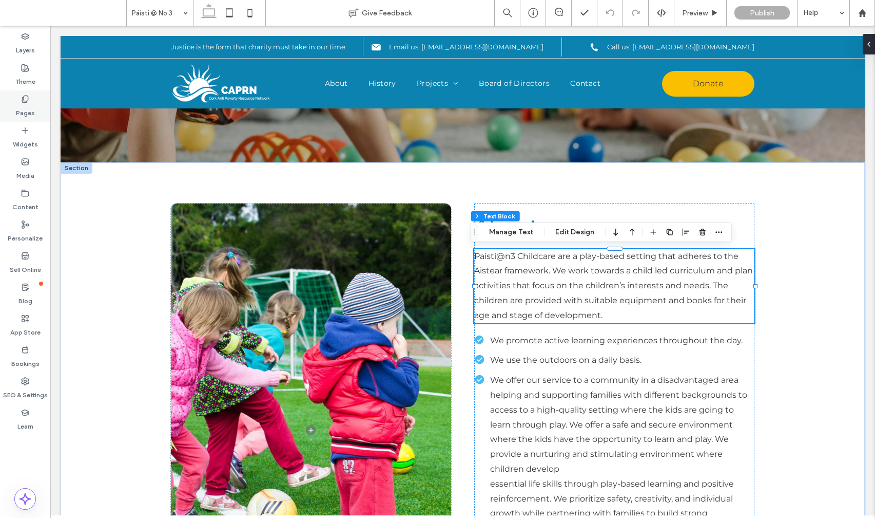
click at [22, 96] on icon at bounding box center [25, 99] width 8 height 8
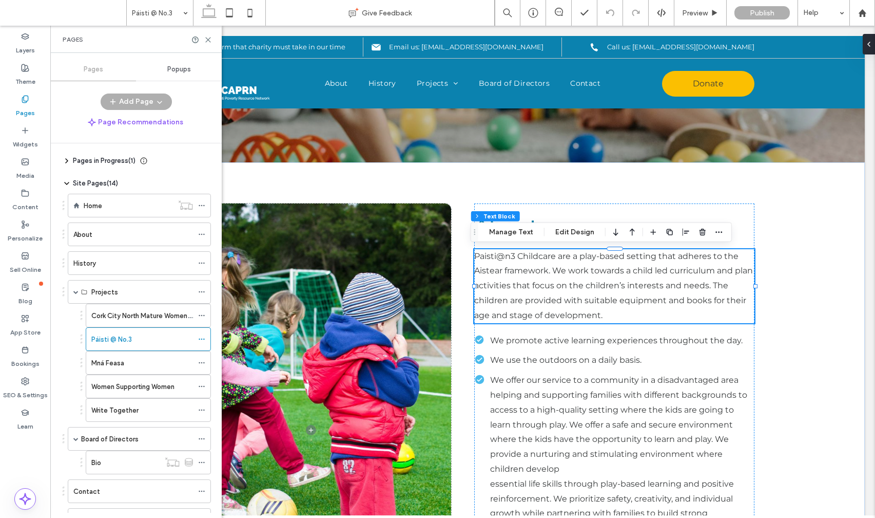
click at [99, 203] on label "Home" at bounding box center [93, 206] width 18 height 18
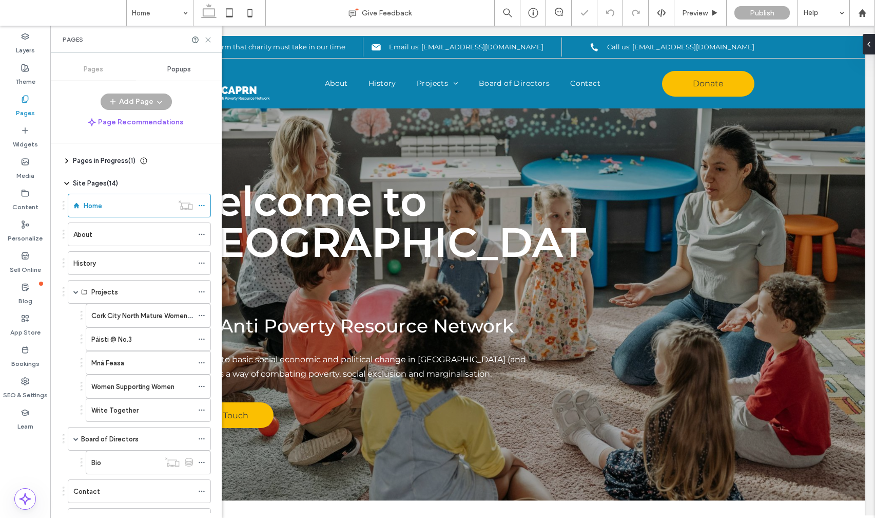
click at [208, 40] on icon at bounding box center [208, 40] width 8 height 8
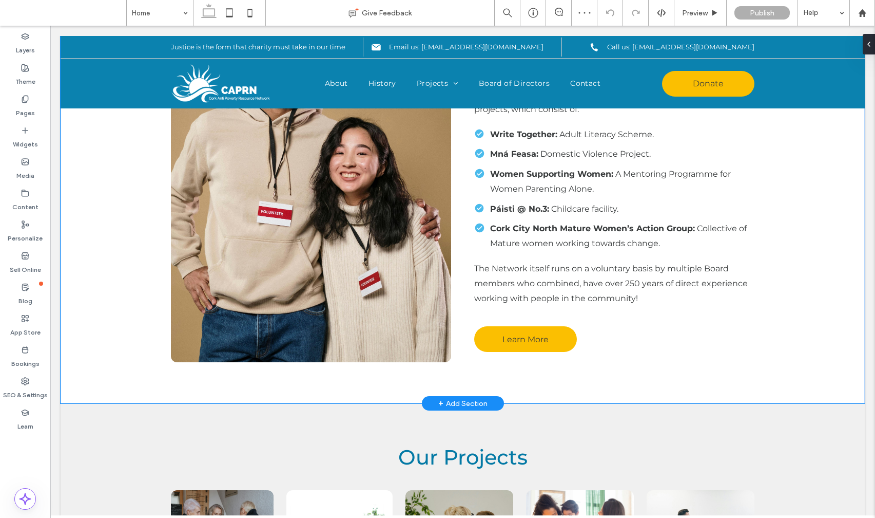
scroll to position [618, 0]
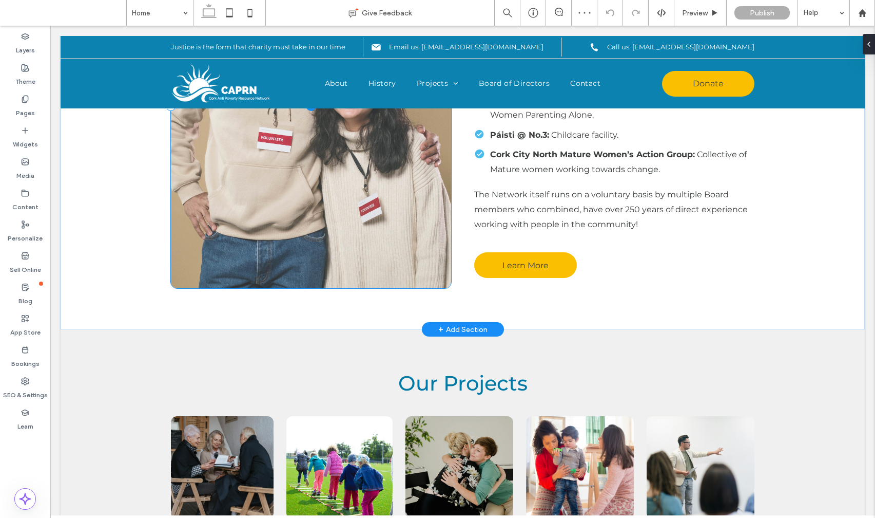
click at [322, 152] on span at bounding box center [311, 105] width 280 height 365
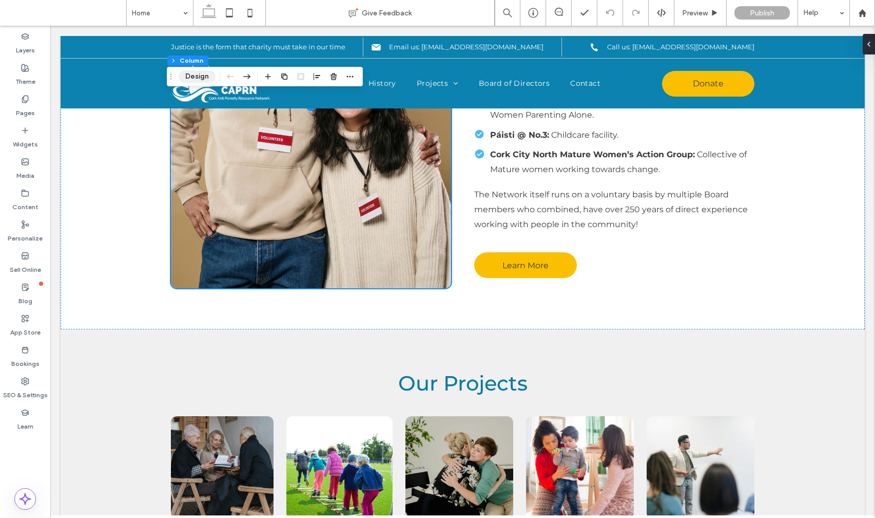
click at [191, 74] on button "Design" at bounding box center [197, 76] width 37 height 12
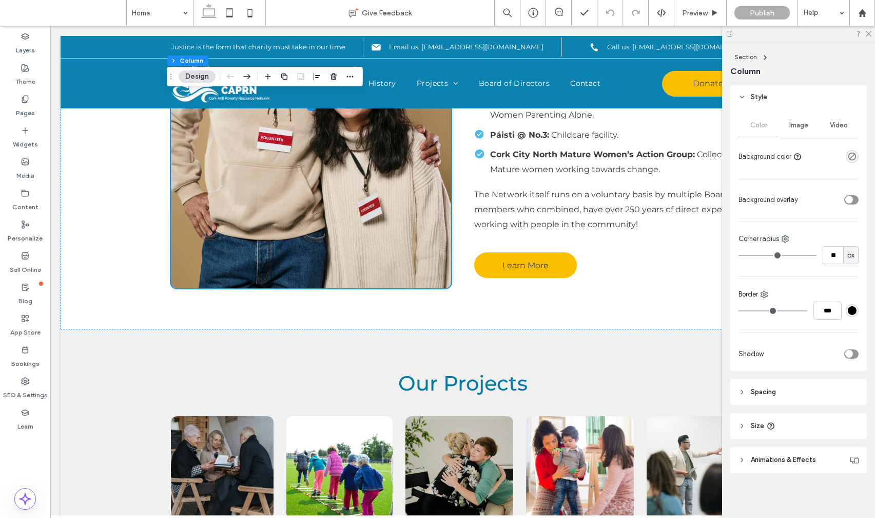
scroll to position [55, 0]
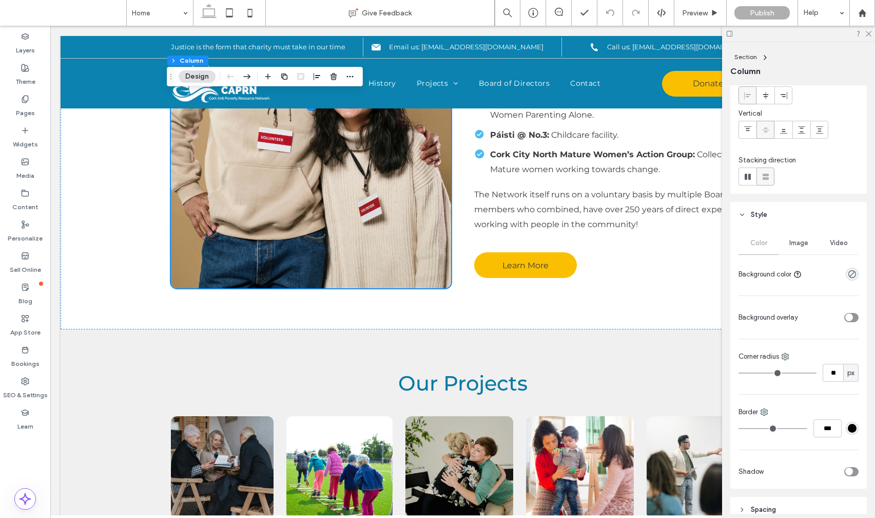
click at [804, 242] on span "Image" at bounding box center [799, 243] width 19 height 8
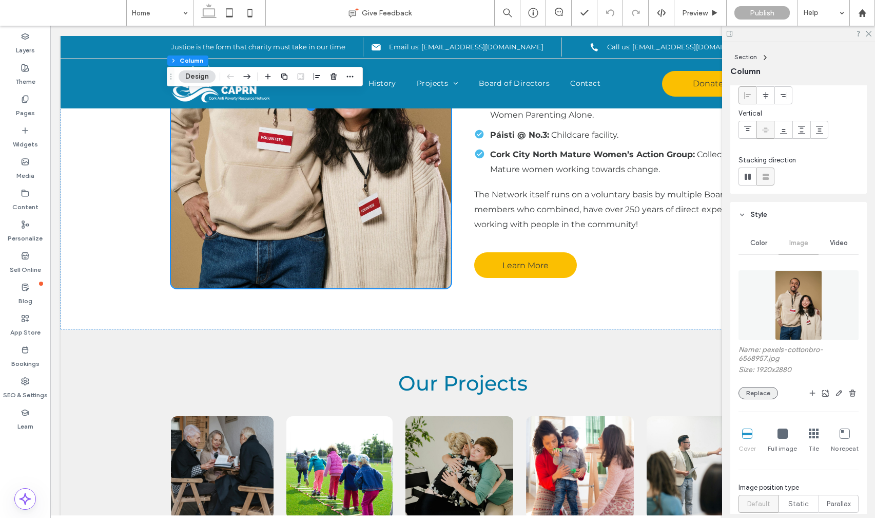
click at [764, 391] on button "Replace" at bounding box center [759, 393] width 40 height 12
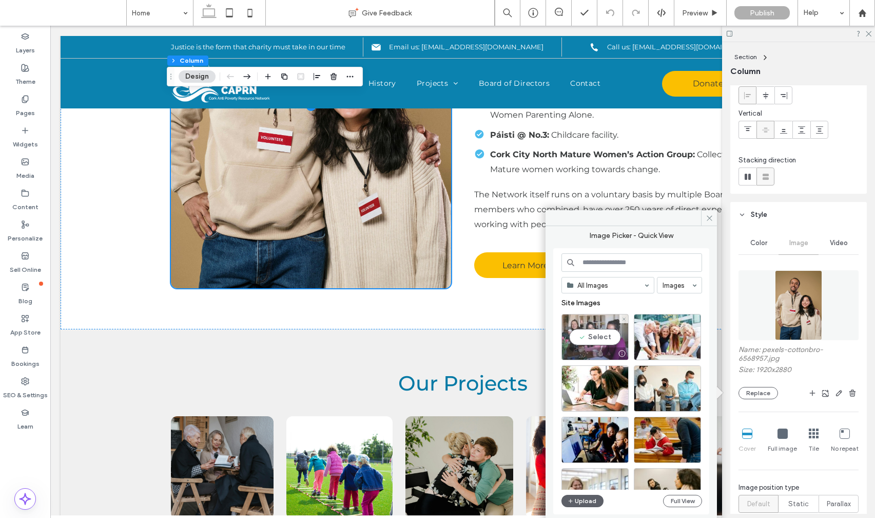
click at [608, 338] on div "Select" at bounding box center [595, 337] width 67 height 46
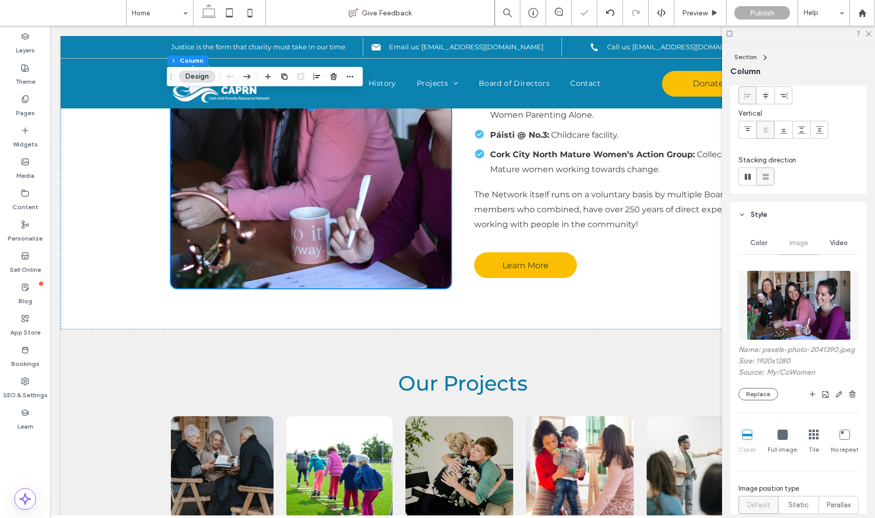
click at [865, 31] on div at bounding box center [798, 34] width 153 height 16
click at [868, 31] on icon at bounding box center [868, 33] width 7 height 7
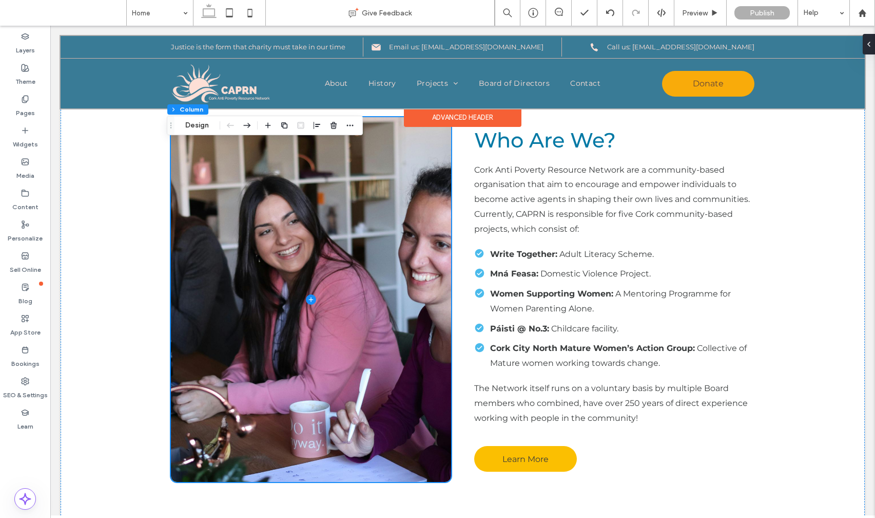
scroll to position [398, 0]
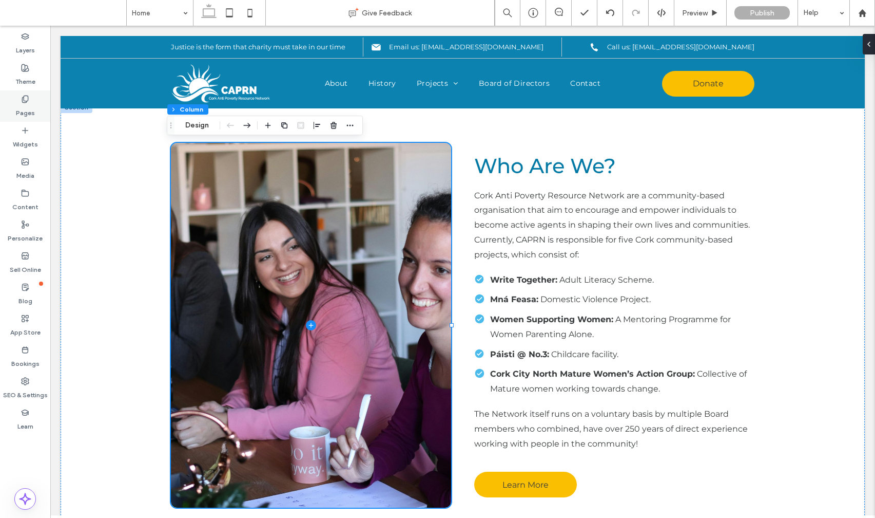
click at [21, 108] on label "Pages" at bounding box center [25, 110] width 19 height 14
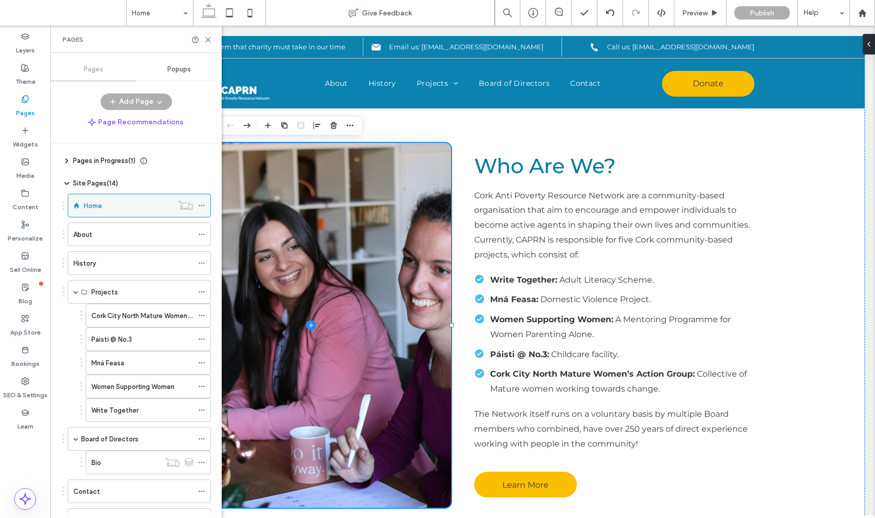
click at [199, 203] on icon at bounding box center [201, 205] width 7 height 7
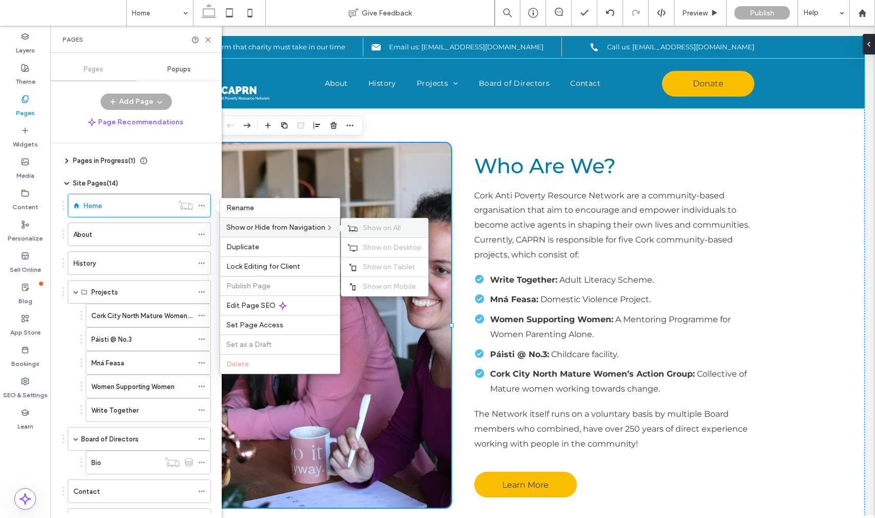
click at [371, 227] on span "Show on All" at bounding box center [382, 227] width 38 height 9
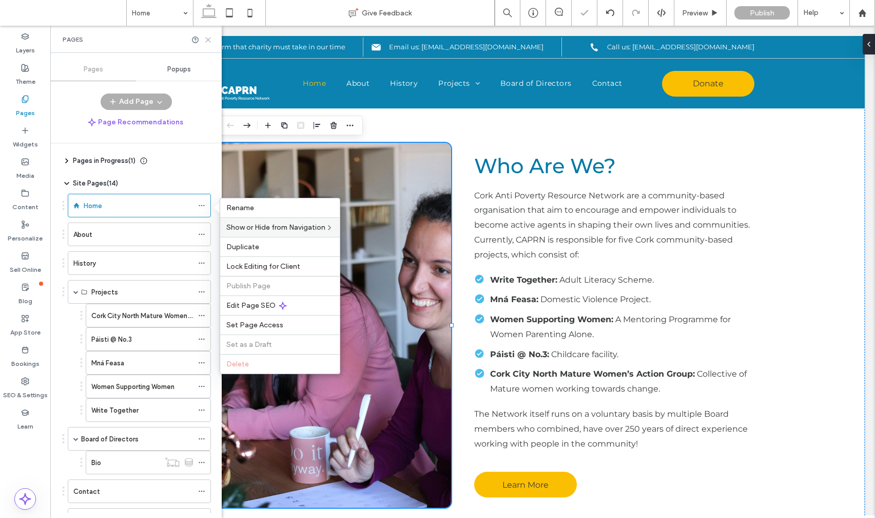
click at [204, 40] on icon at bounding box center [208, 40] width 8 height 8
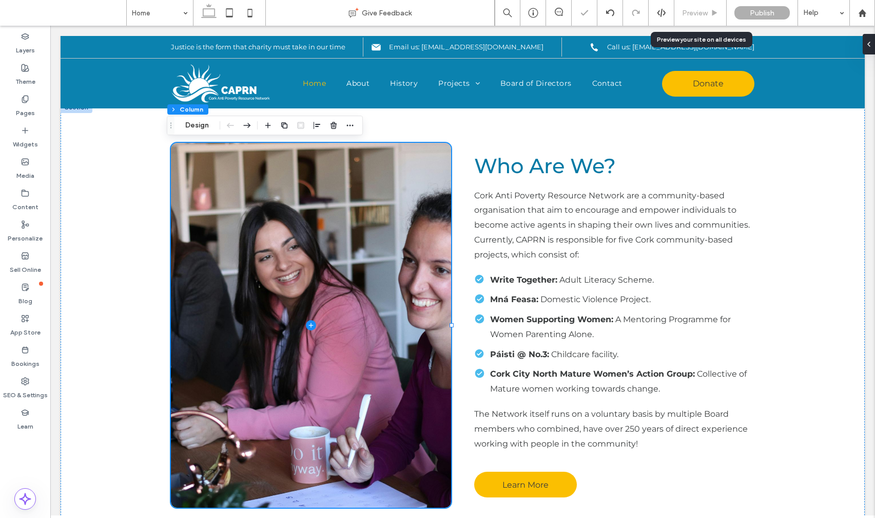
click at [702, 10] on span "Preview" at bounding box center [695, 13] width 26 height 9
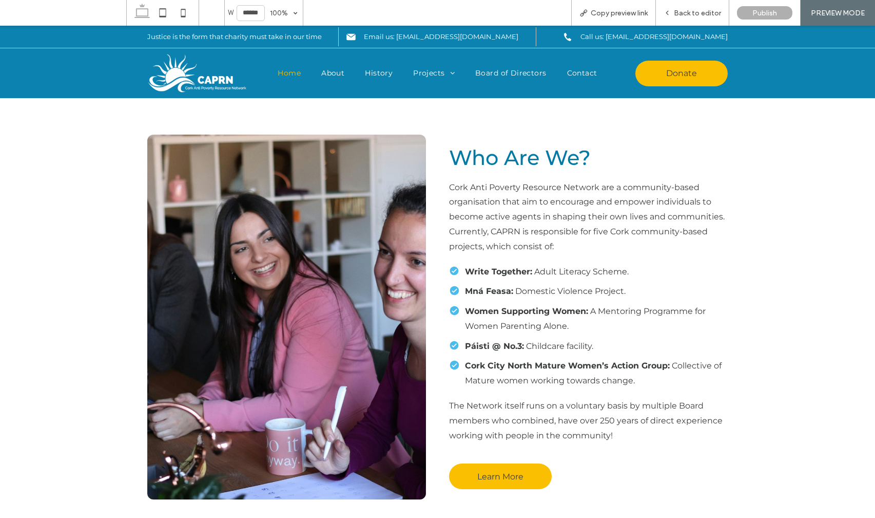
scroll to position [388, 0]
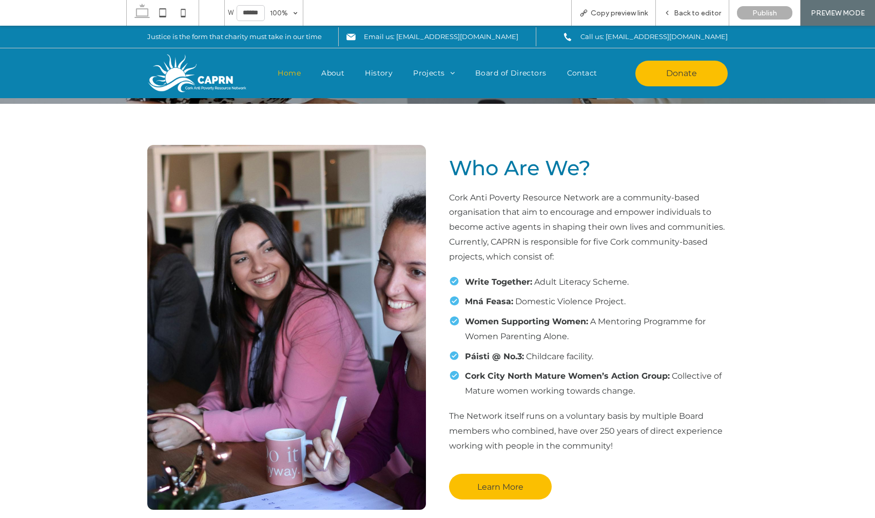
click at [282, 74] on span "Home" at bounding box center [289, 73] width 23 height 11
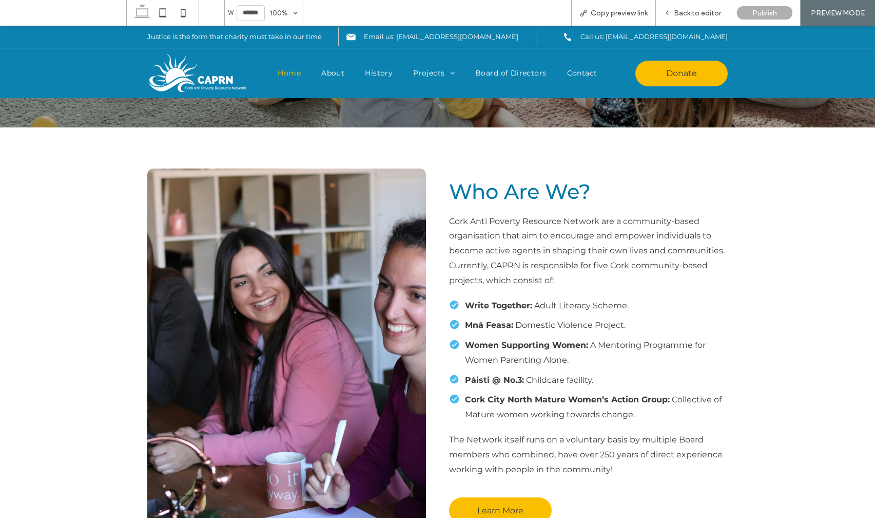
scroll to position [406, 0]
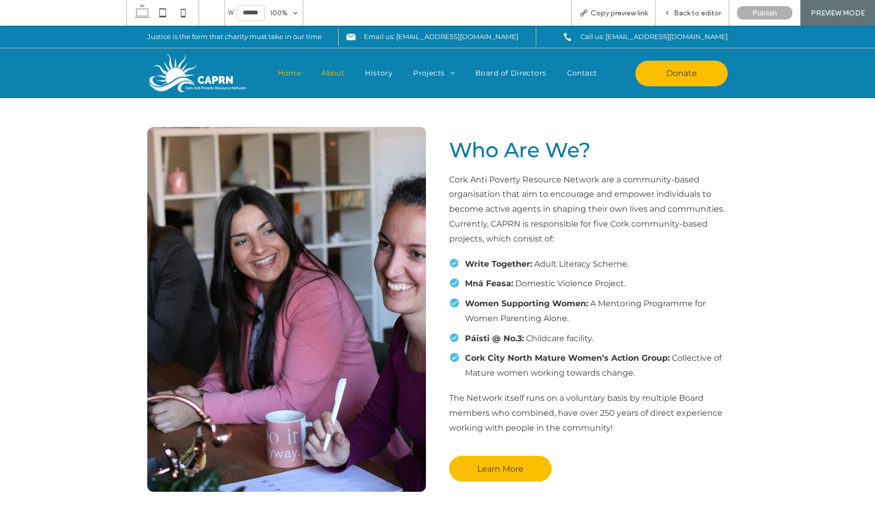
click at [324, 72] on span "About" at bounding box center [332, 73] width 23 height 11
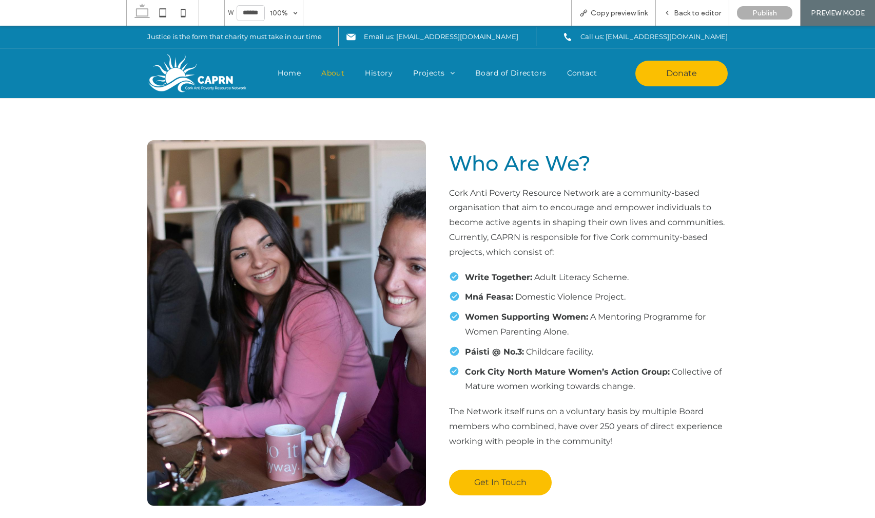
scroll to position [390, 0]
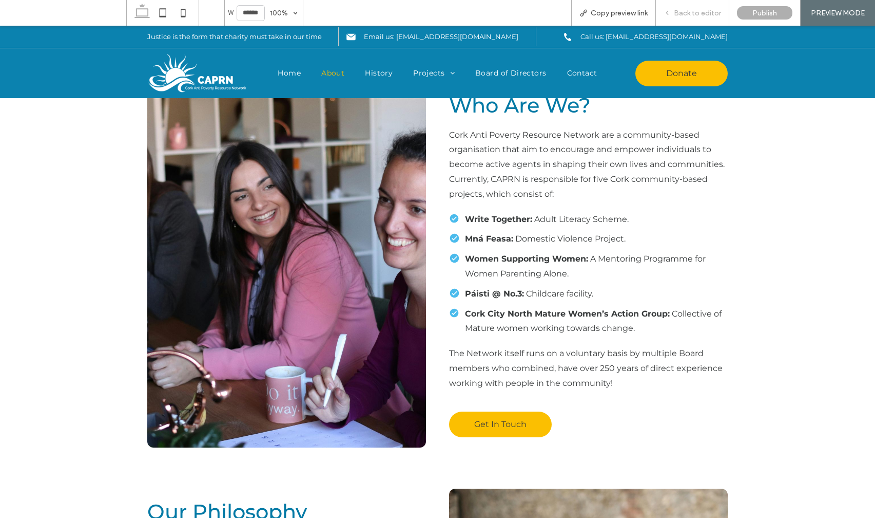
click at [693, 10] on span "Back to editor" at bounding box center [697, 13] width 47 height 9
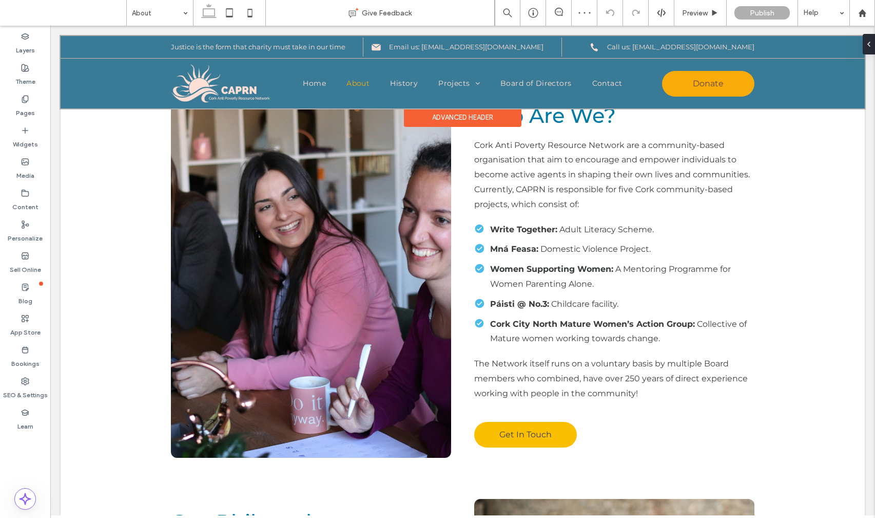
scroll to position [400, 0]
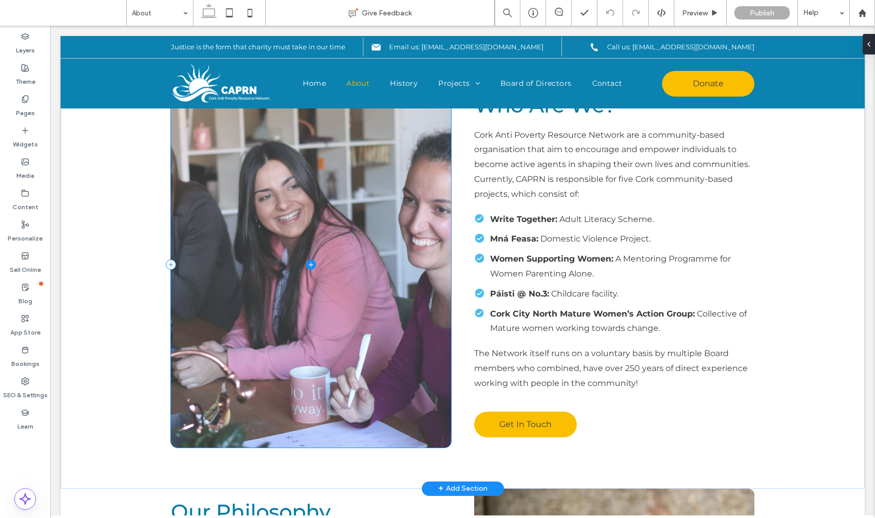
click at [379, 169] on span at bounding box center [311, 264] width 280 height 365
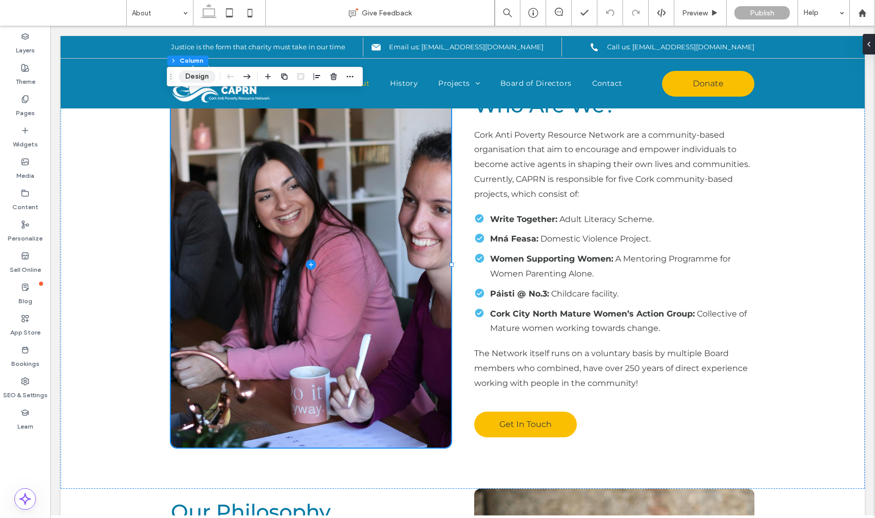
click at [198, 78] on button "Design" at bounding box center [197, 76] width 37 height 12
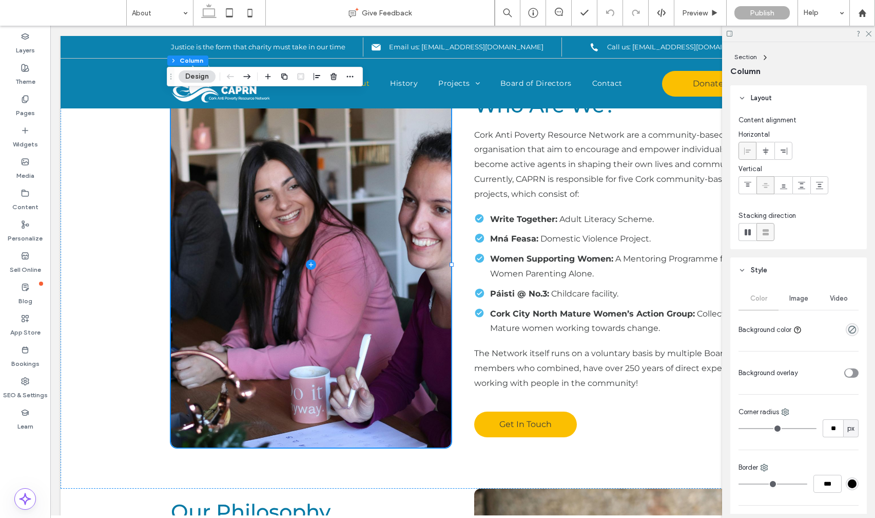
click at [797, 299] on span "Image" at bounding box center [799, 298] width 19 height 8
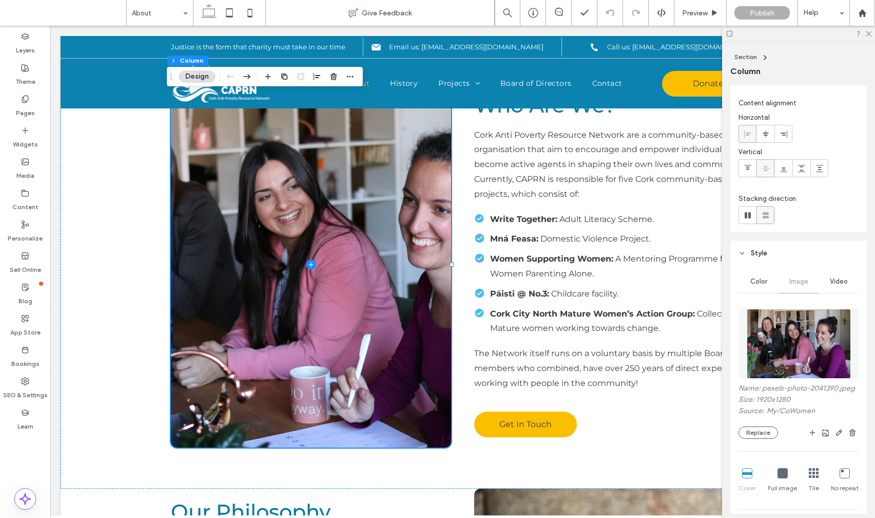
scroll to position [122, 0]
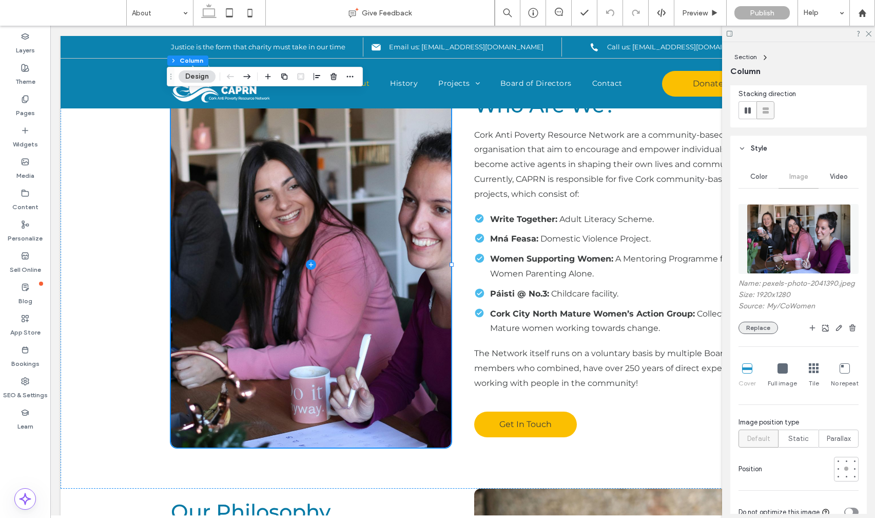
click at [764, 334] on button "Replace" at bounding box center [759, 327] width 40 height 12
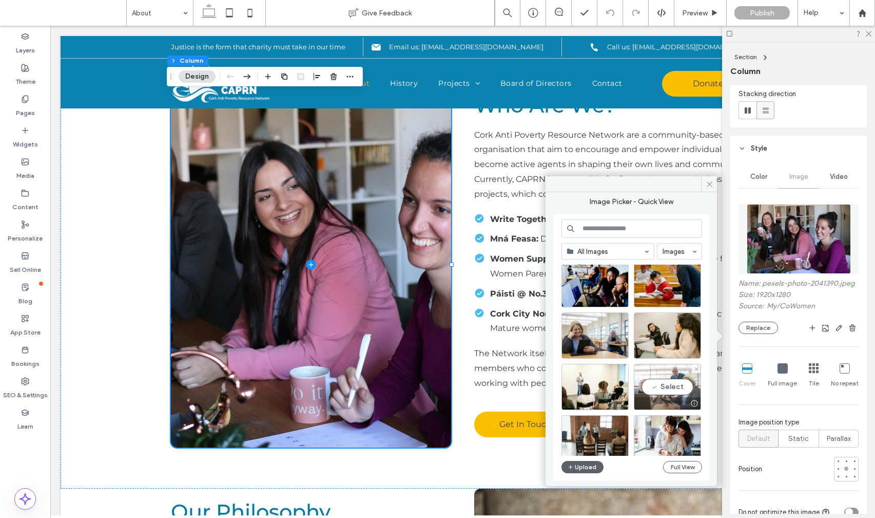
click at [664, 387] on div "Select" at bounding box center [667, 387] width 67 height 46
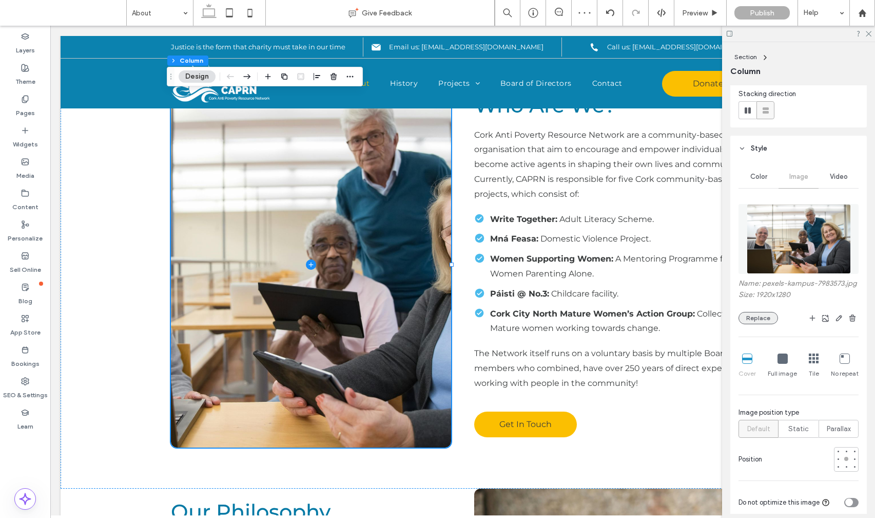
click at [754, 322] on button "Replace" at bounding box center [759, 318] width 40 height 12
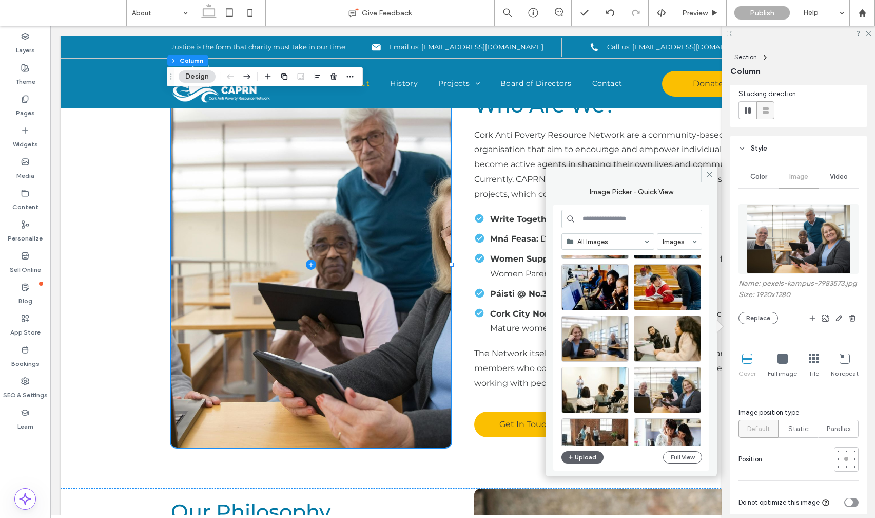
scroll to position [172, 0]
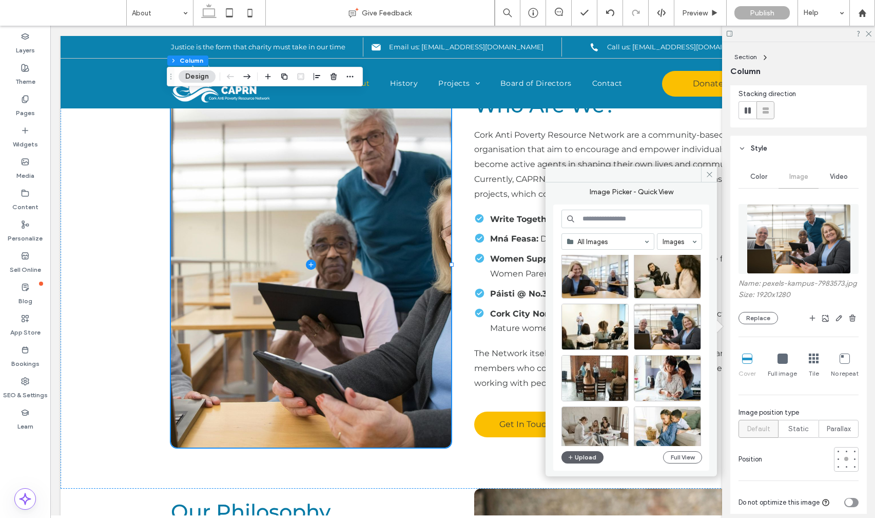
click at [620, 217] on input at bounding box center [632, 218] width 141 height 18
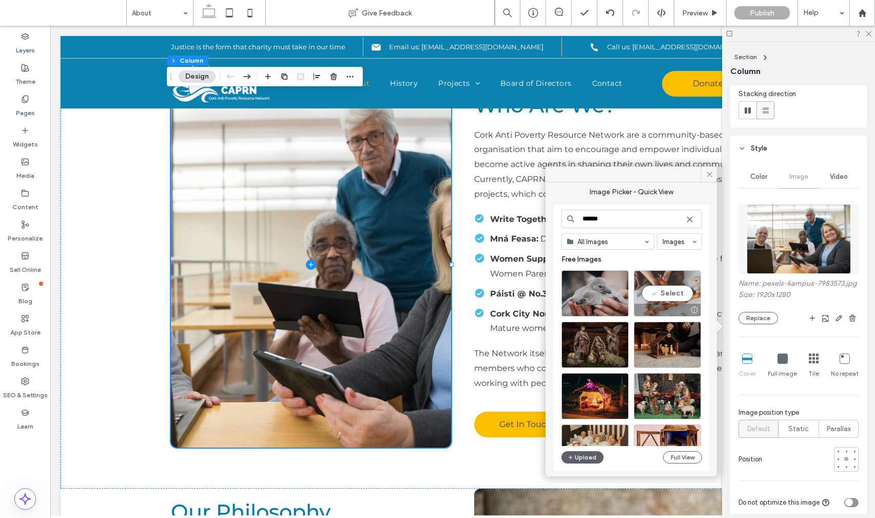
scroll to position [119, 0]
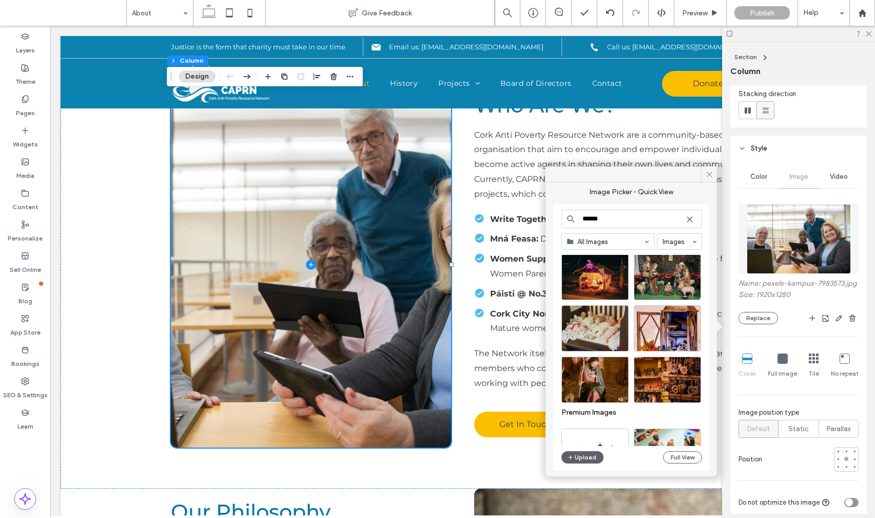
drag, startPoint x: 605, startPoint y: 213, endPoint x: 602, endPoint y: 221, distance: 9.0
click at [603, 218] on input "******" at bounding box center [632, 218] width 141 height 18
click at [602, 221] on input "******" at bounding box center [632, 218] width 141 height 18
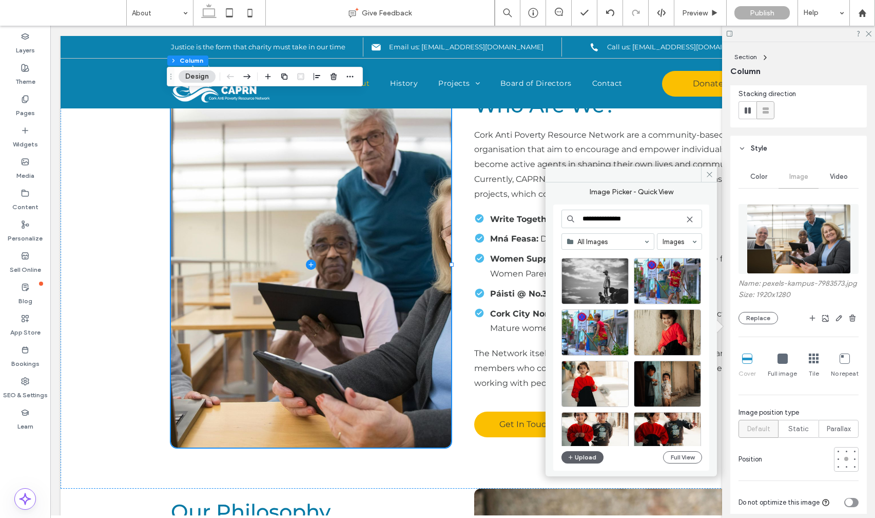
scroll to position [331, 0]
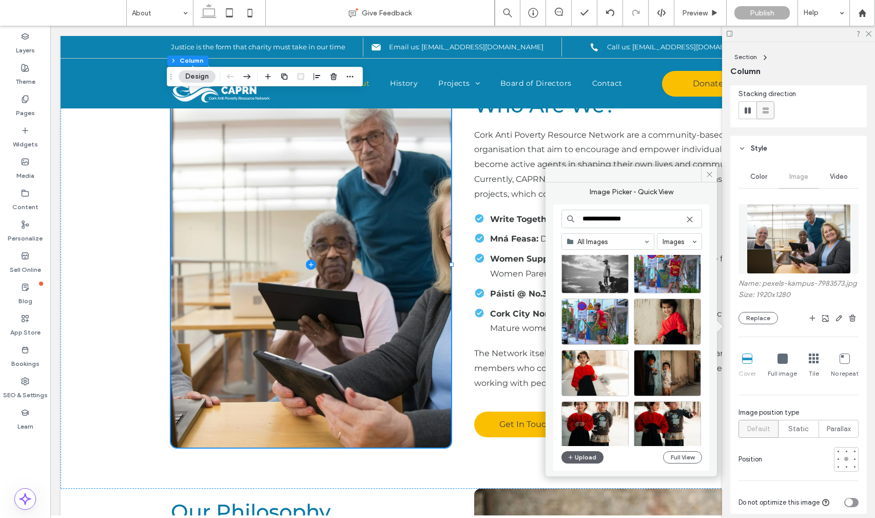
click at [607, 221] on input "**********" at bounding box center [632, 218] width 141 height 18
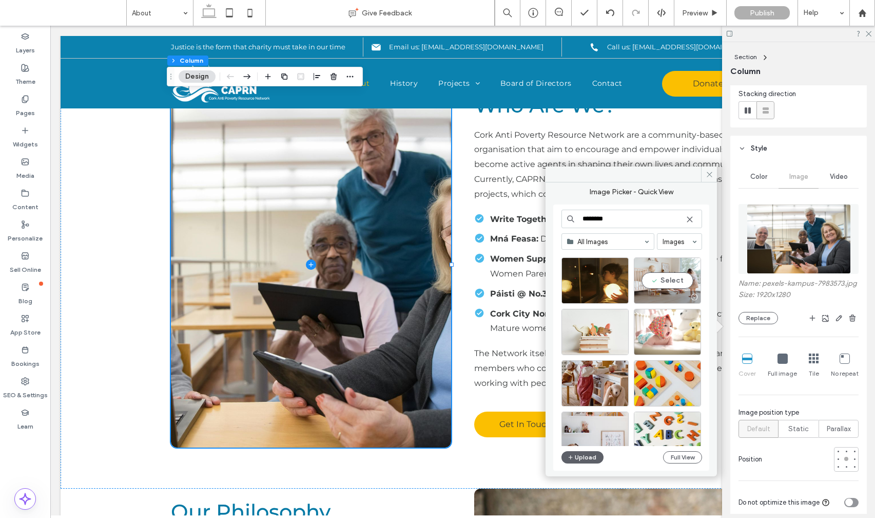
scroll to position [441, 0]
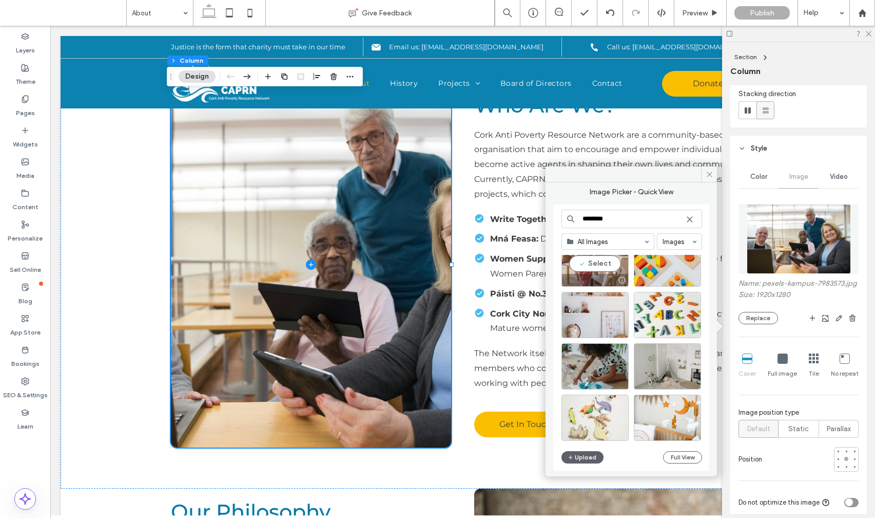
type input "********"
click at [603, 262] on div "Select" at bounding box center [595, 263] width 67 height 46
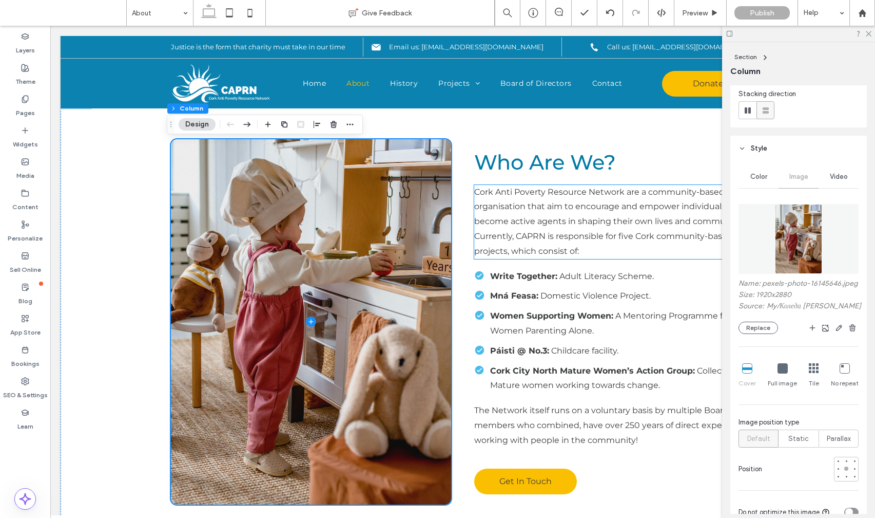
scroll to position [386, 0]
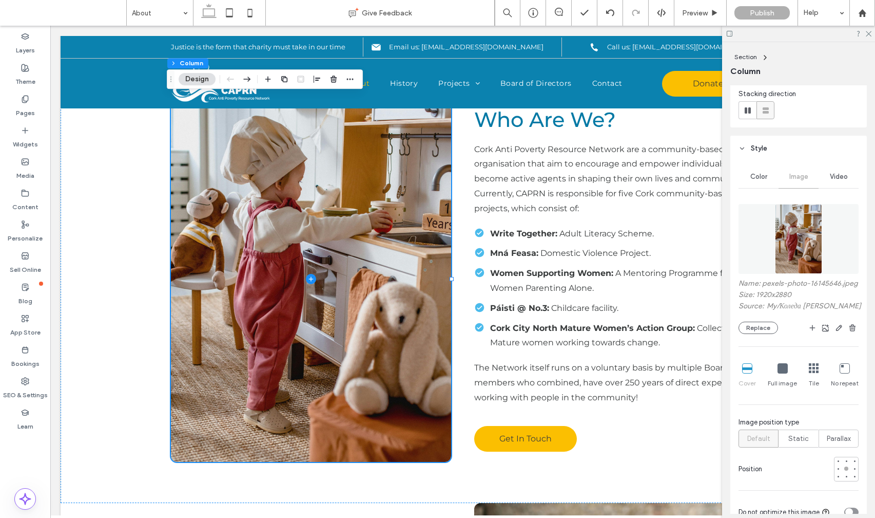
click at [872, 33] on div at bounding box center [798, 34] width 153 height 16
click at [869, 31] on icon at bounding box center [868, 33] width 7 height 7
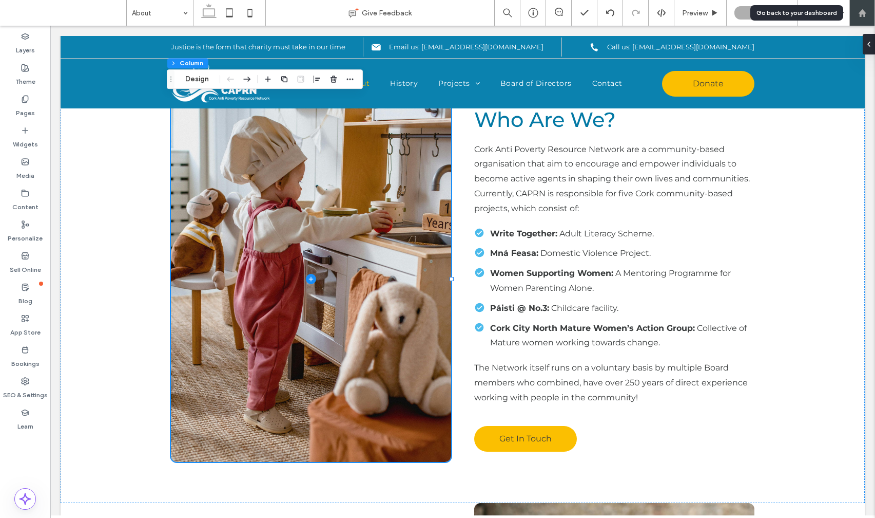
click at [862, 15] on icon at bounding box center [862, 13] width 9 height 9
